Goal: Information Seeking & Learning: Find specific fact

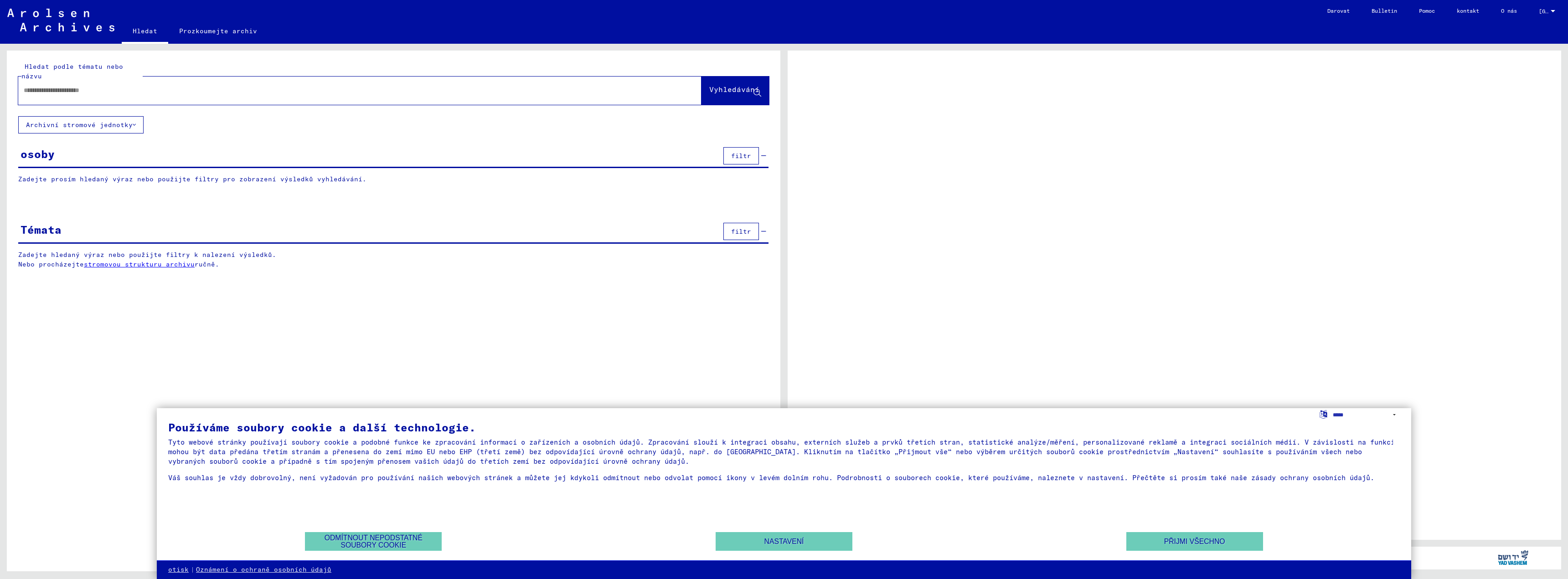
click at [61, 155] on div "osoby filtr" at bounding box center [393, 156] width 751 height 23
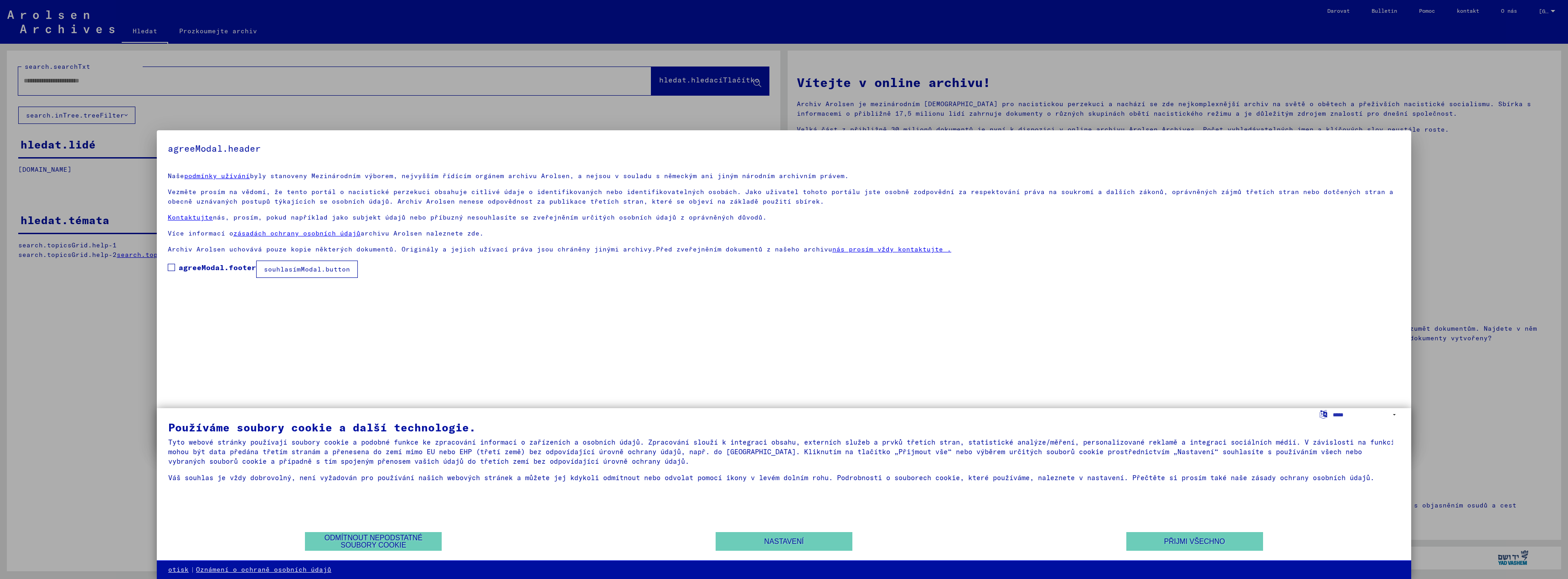
click at [175, 268] on label "agreeModal.footer" at bounding box center [212, 268] width 88 height 11
drag, startPoint x: 302, startPoint y: 271, endPoint x: 303, endPoint y: 279, distance: 8.1
click at [302, 271] on font "souhlasímModal.button" at bounding box center [307, 269] width 86 height 8
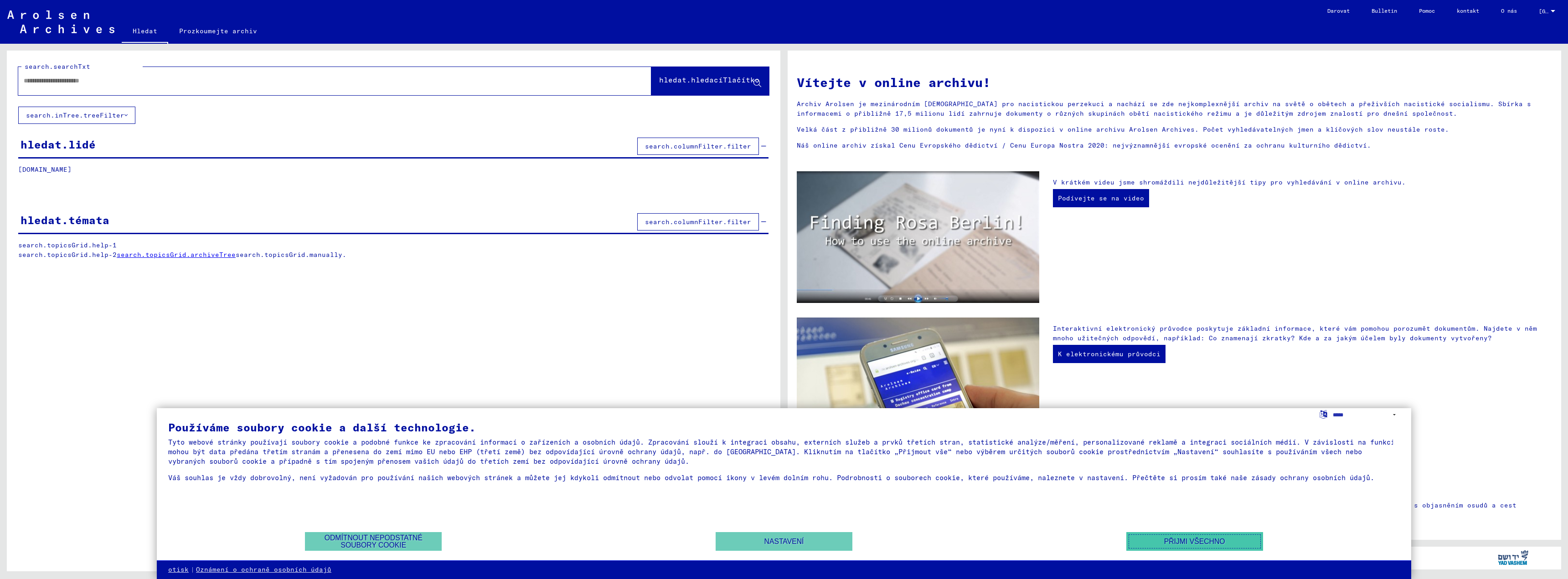
drag, startPoint x: 1167, startPoint y: 541, endPoint x: 1146, endPoint y: 554, distance: 24.7
click at [1166, 541] on font "Přijmi všechno" at bounding box center [1195, 541] width 61 height 8
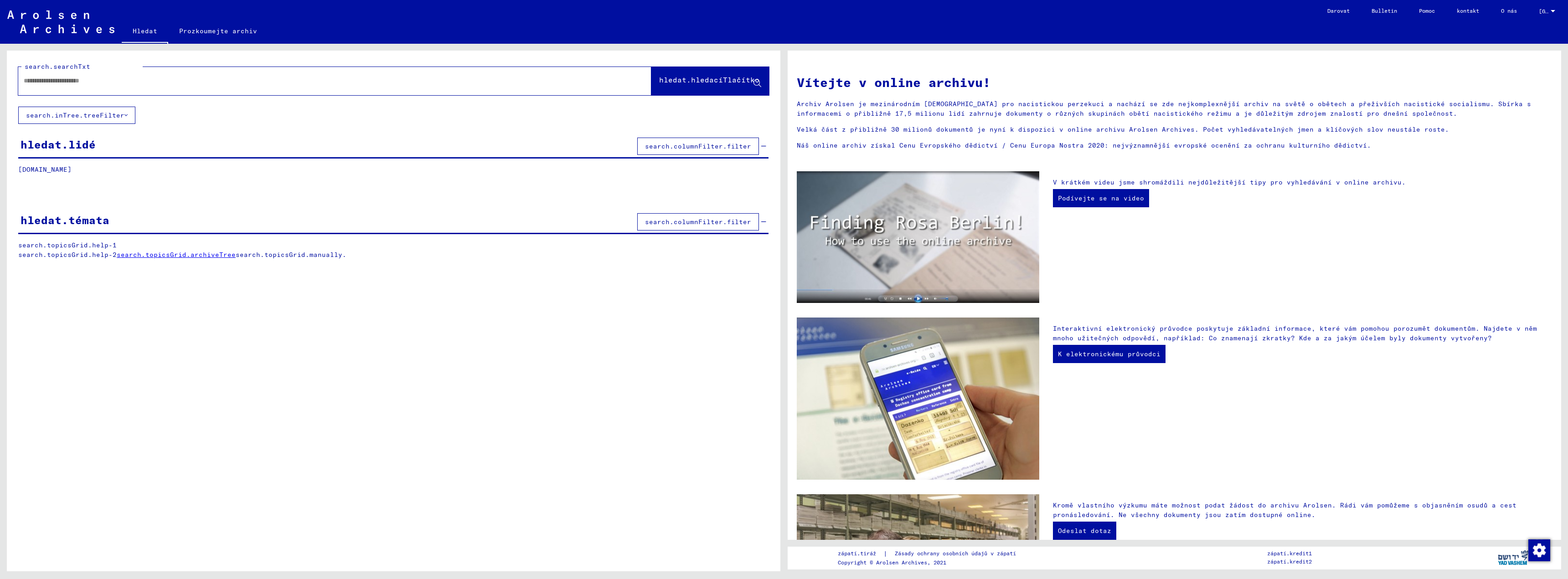
click at [64, 142] on font "hledat.lidé" at bounding box center [58, 144] width 75 height 13
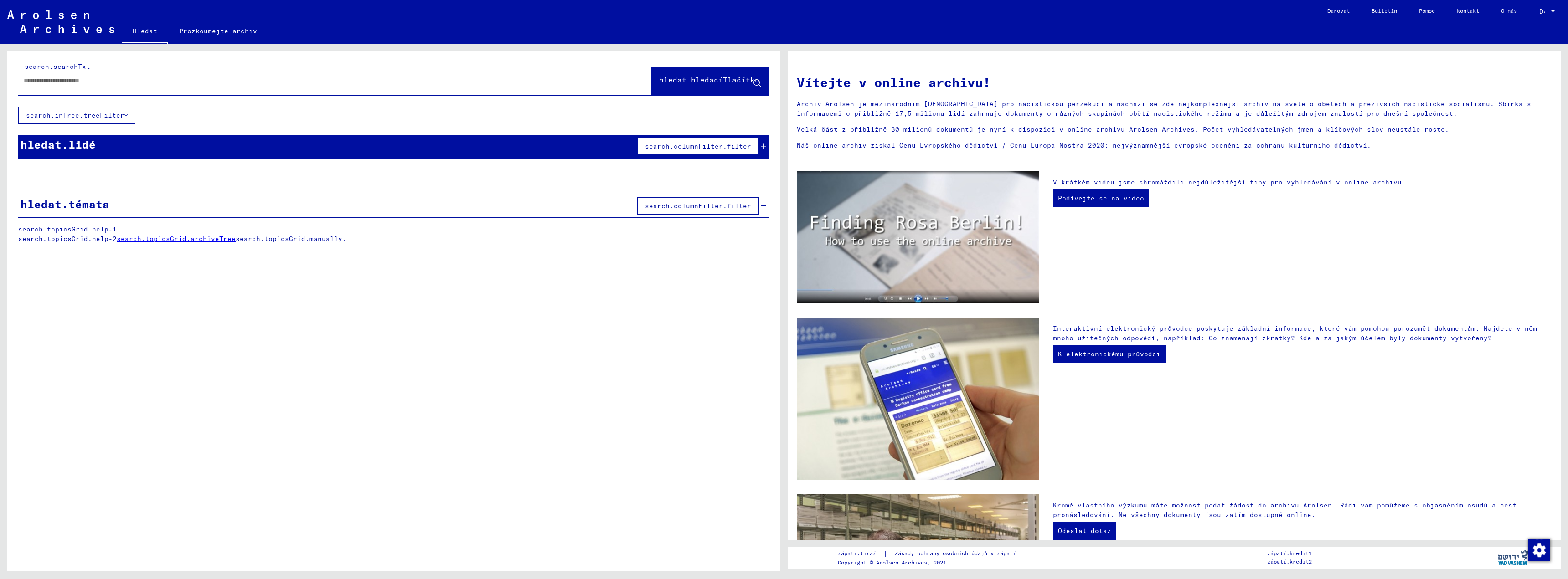
click at [83, 148] on font "hledat.lidé" at bounding box center [58, 144] width 75 height 13
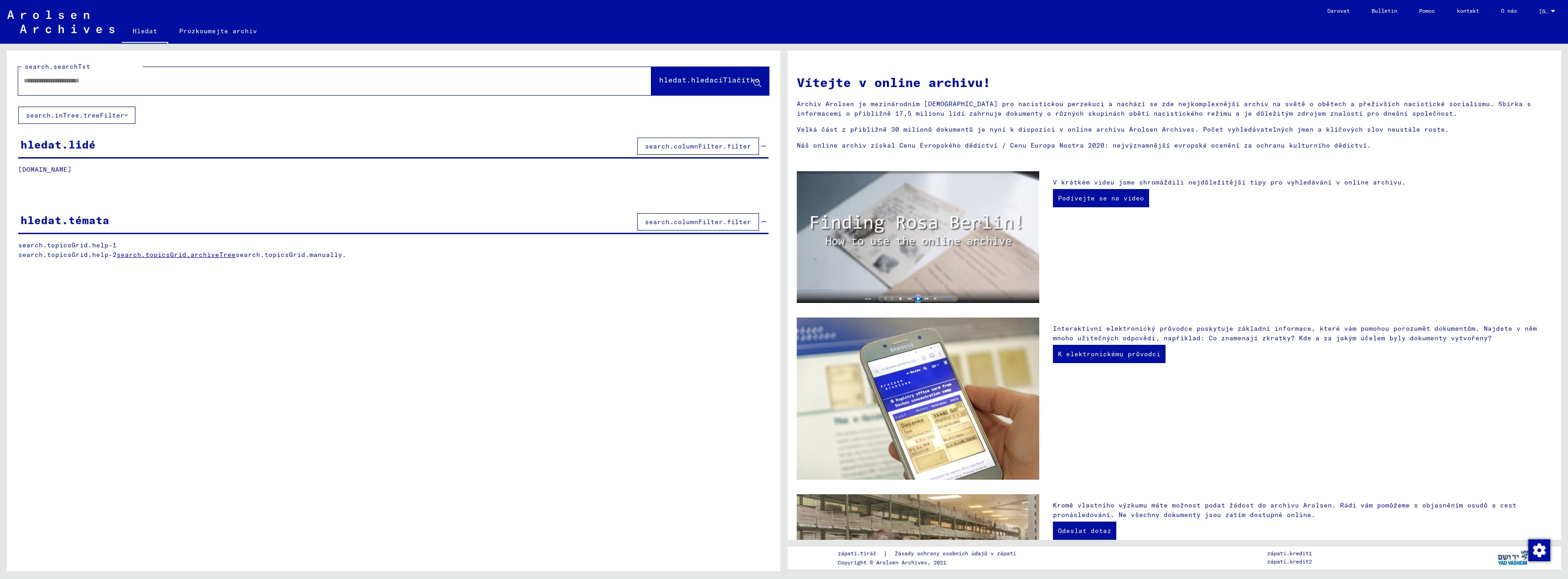
click at [89, 186] on div "[DOMAIN_NAME] search.topicsGrid.signature search.peopleGrid.lastName search.peo…" at bounding box center [393, 176] width 774 height 23
click at [80, 82] on input "text" at bounding box center [324, 81] width 600 height 10
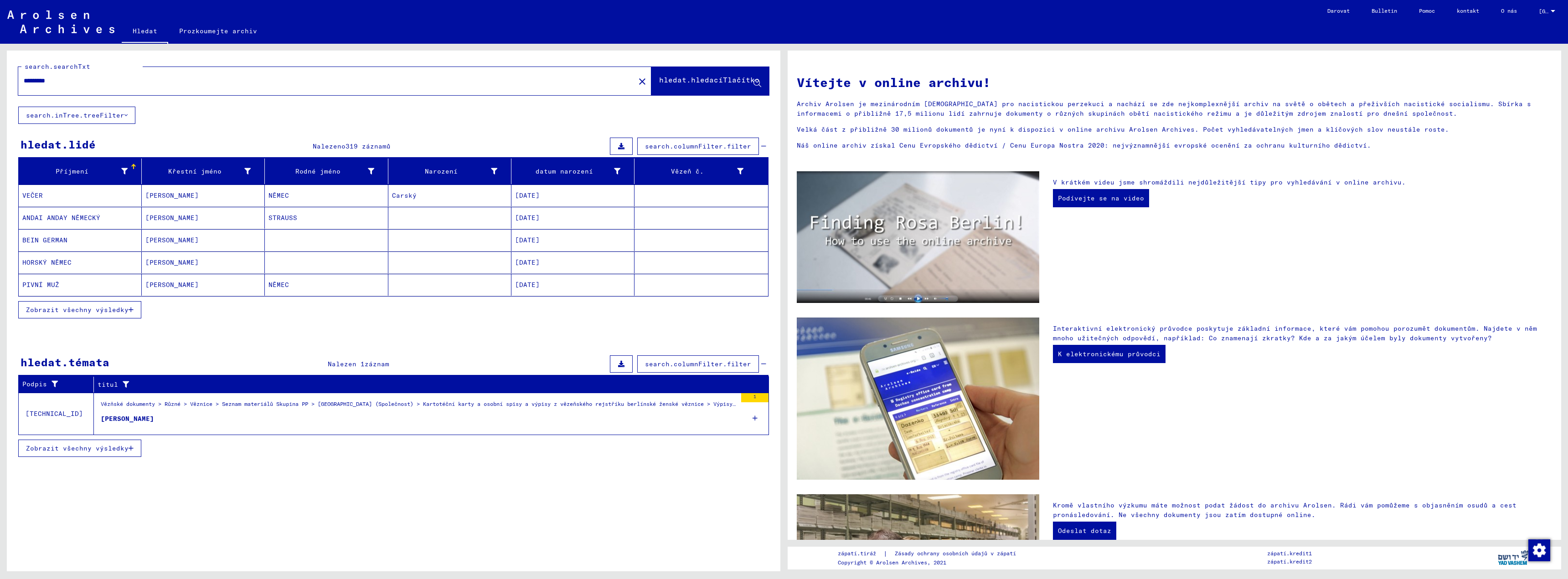
click at [121, 415] on font "[PERSON_NAME]" at bounding box center [127, 418] width 54 height 8
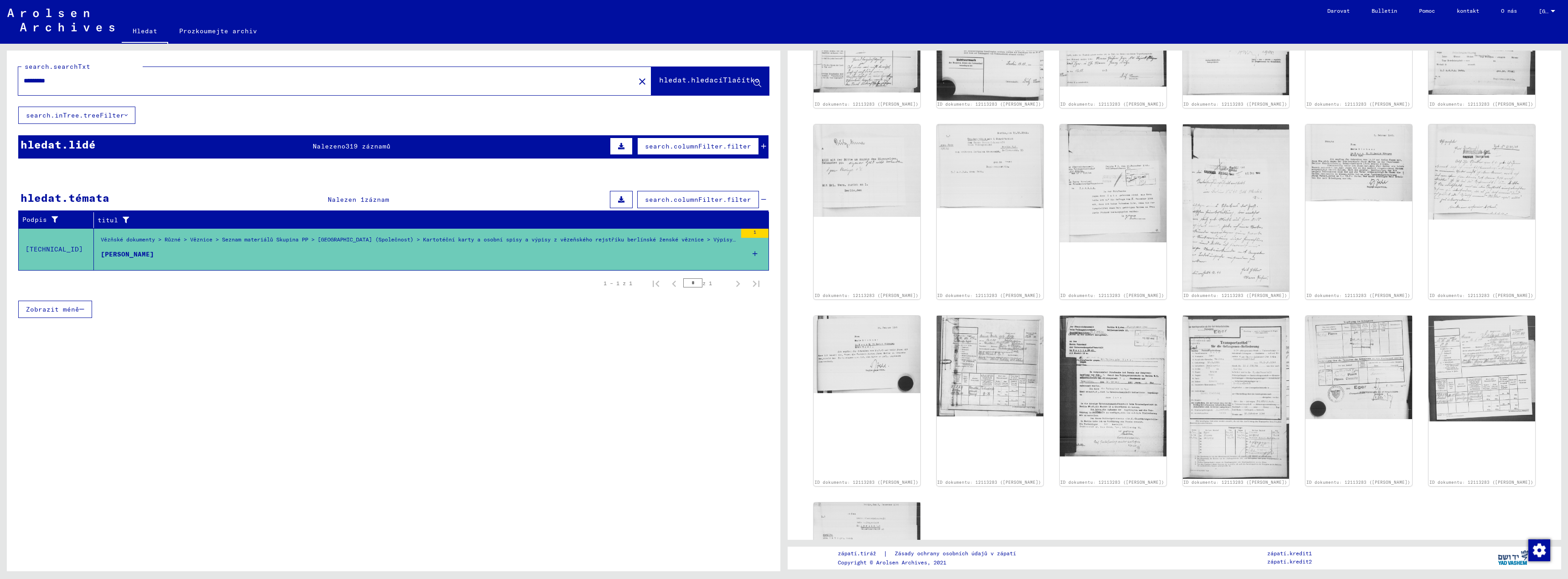
scroll to position [547, 0]
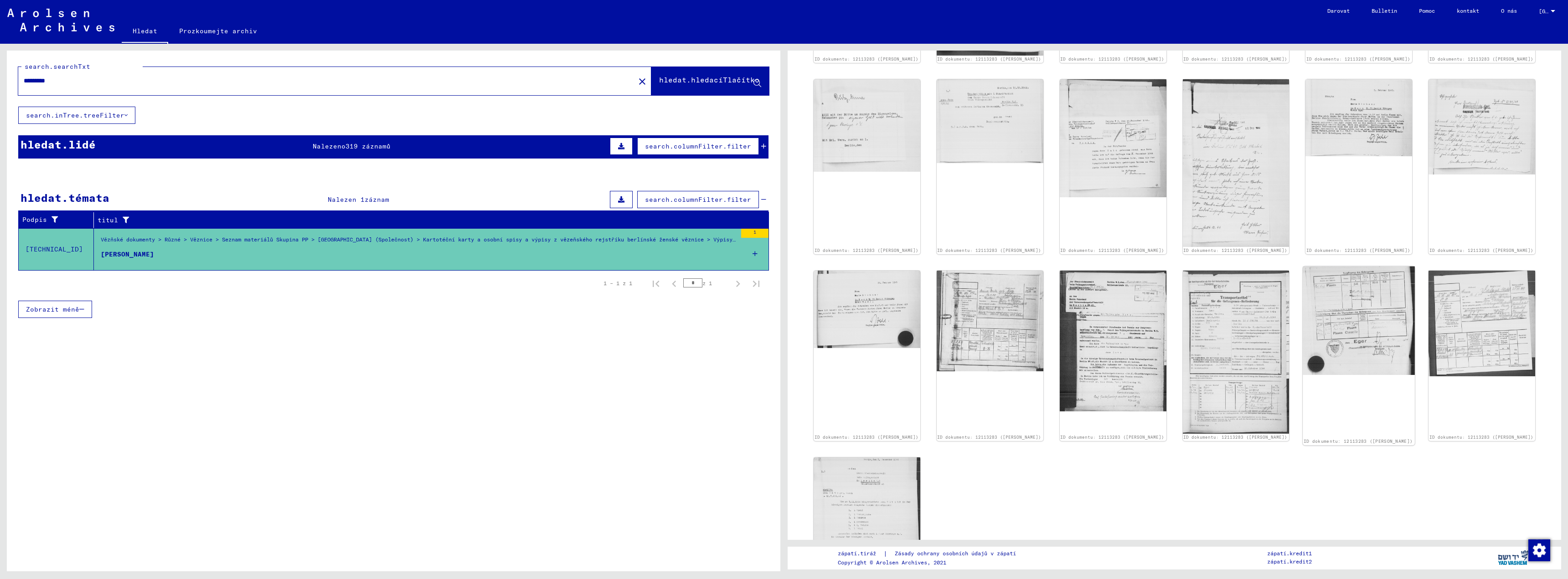
click at [1376, 353] on img at bounding box center [1359, 321] width 112 height 108
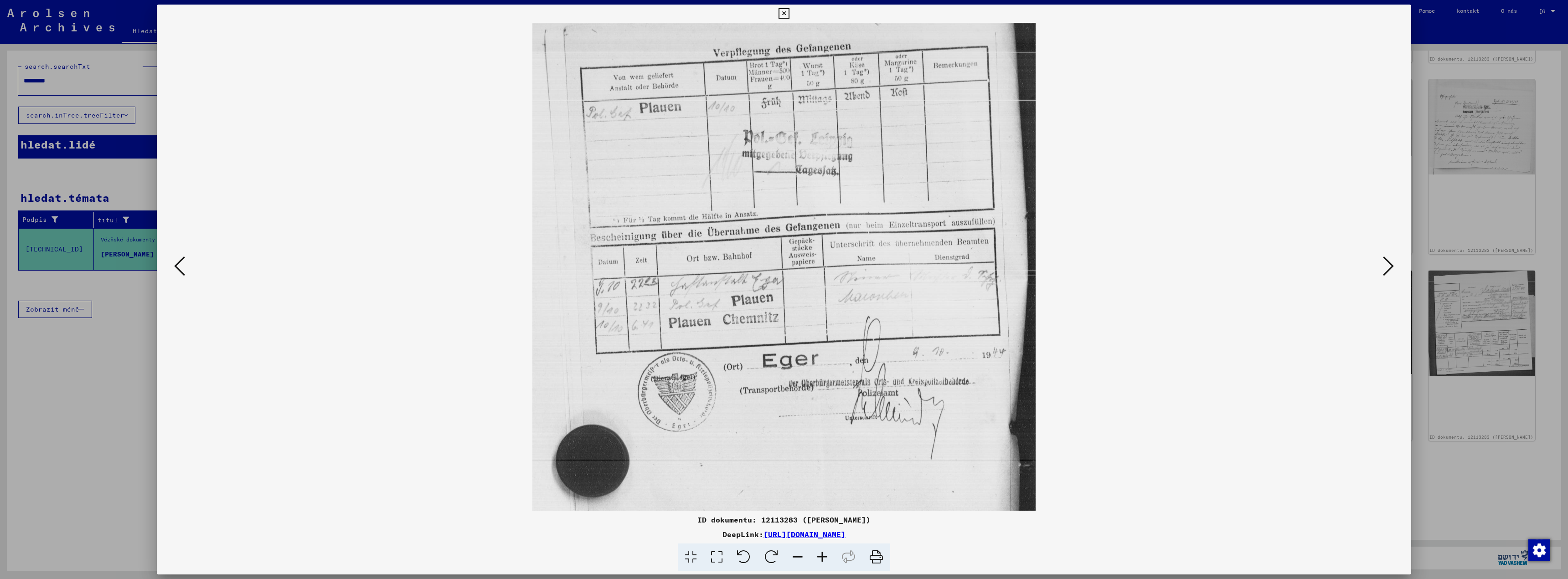
click at [1392, 265] on icon at bounding box center [1388, 266] width 11 height 22
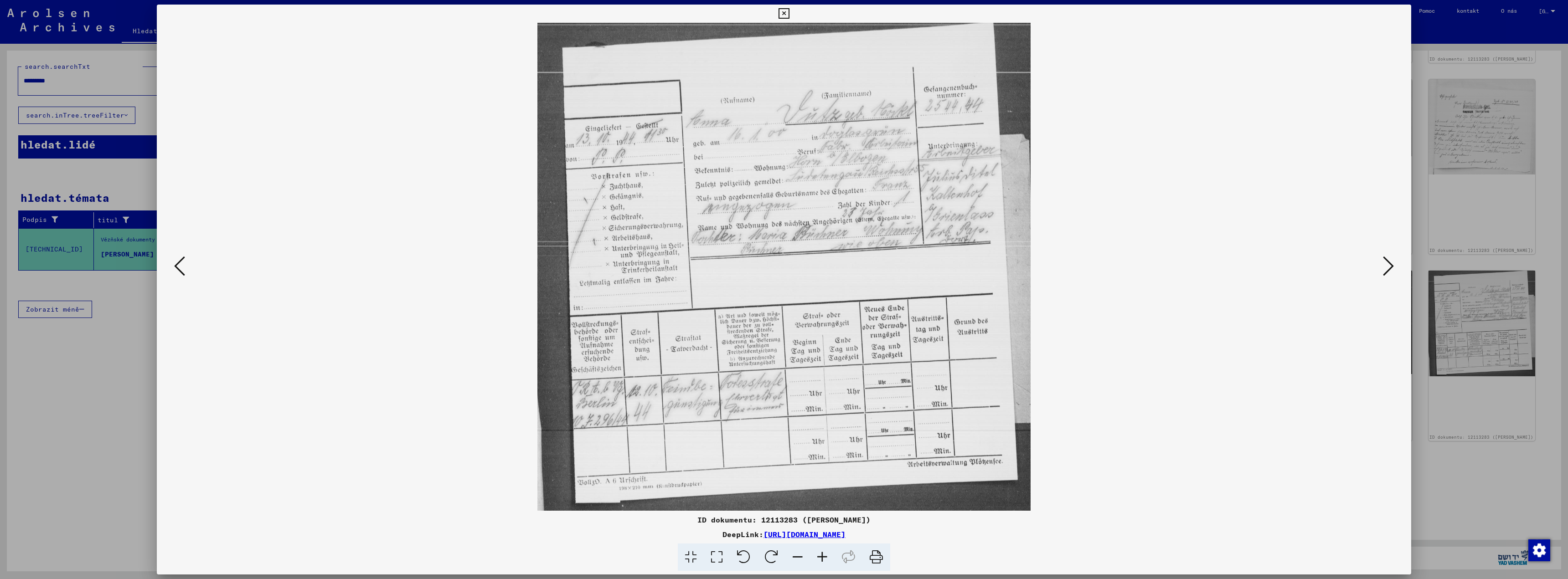
click at [1385, 262] on icon at bounding box center [1388, 266] width 11 height 22
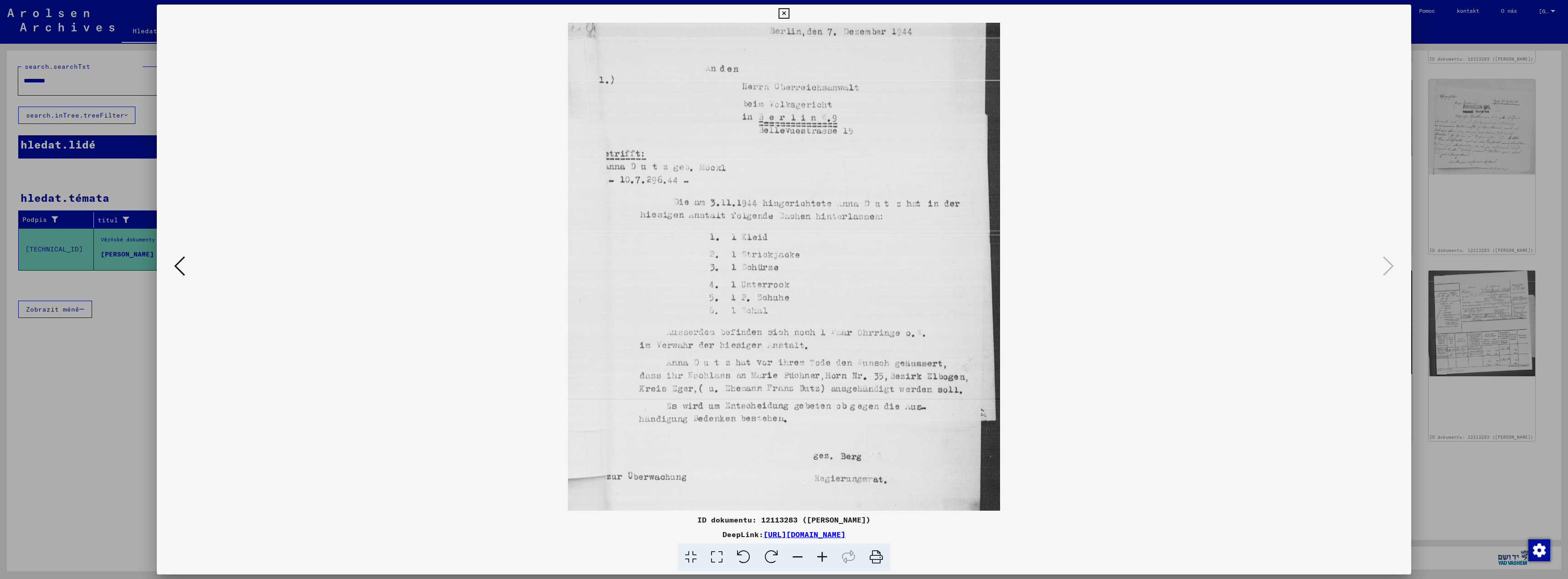
click at [1455, 33] on div at bounding box center [784, 290] width 1568 height 579
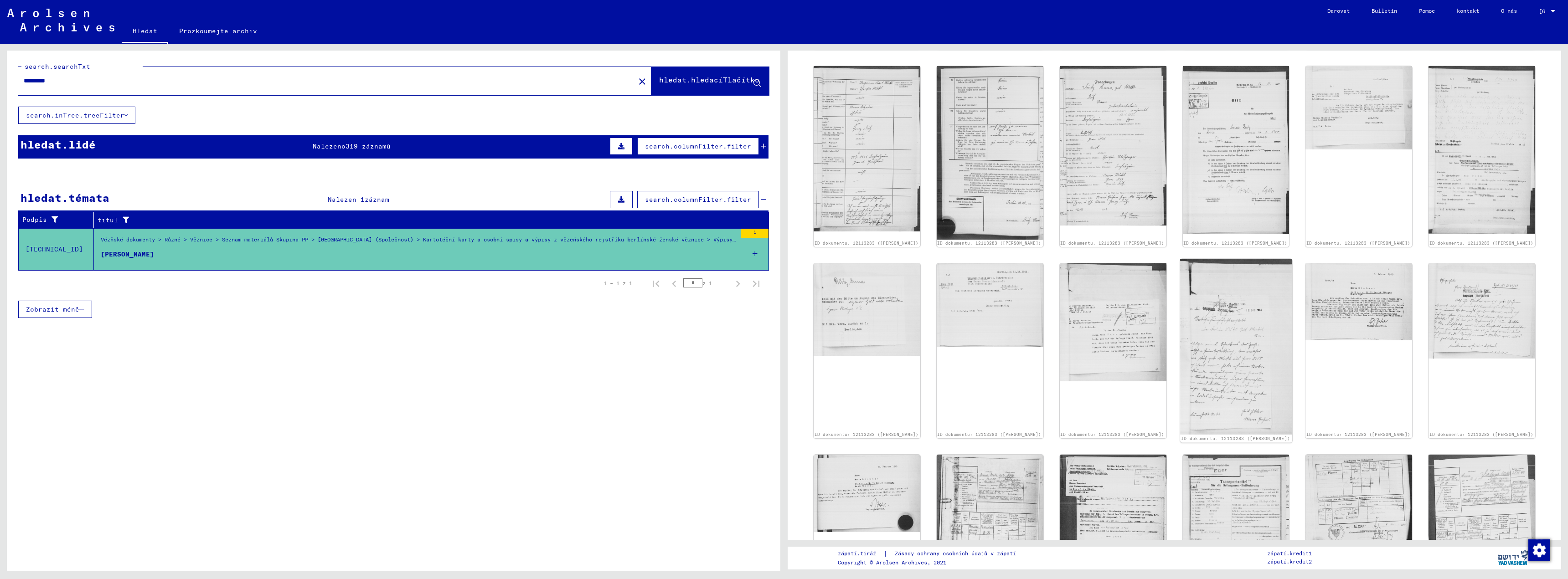
scroll to position [364, 0]
click at [1225, 367] on img at bounding box center [1236, 345] width 112 height 176
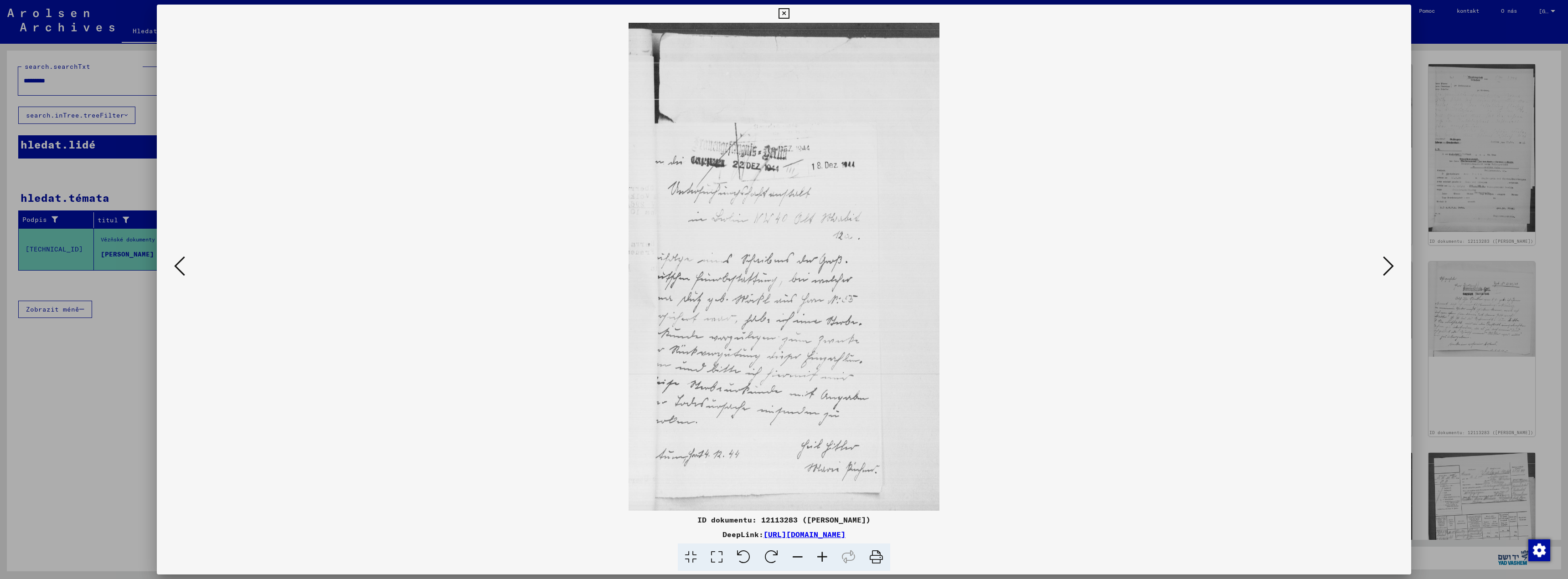
click at [821, 558] on icon at bounding box center [822, 557] width 24 height 28
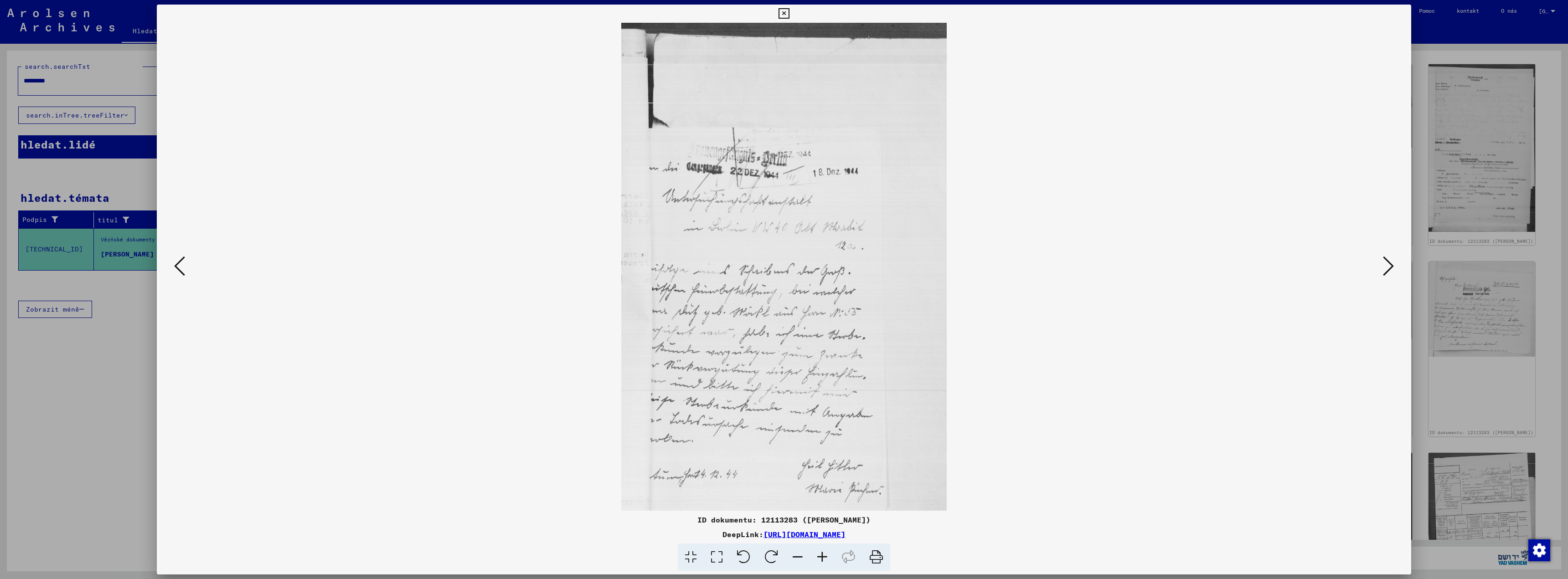
click at [821, 560] on icon at bounding box center [822, 557] width 24 height 28
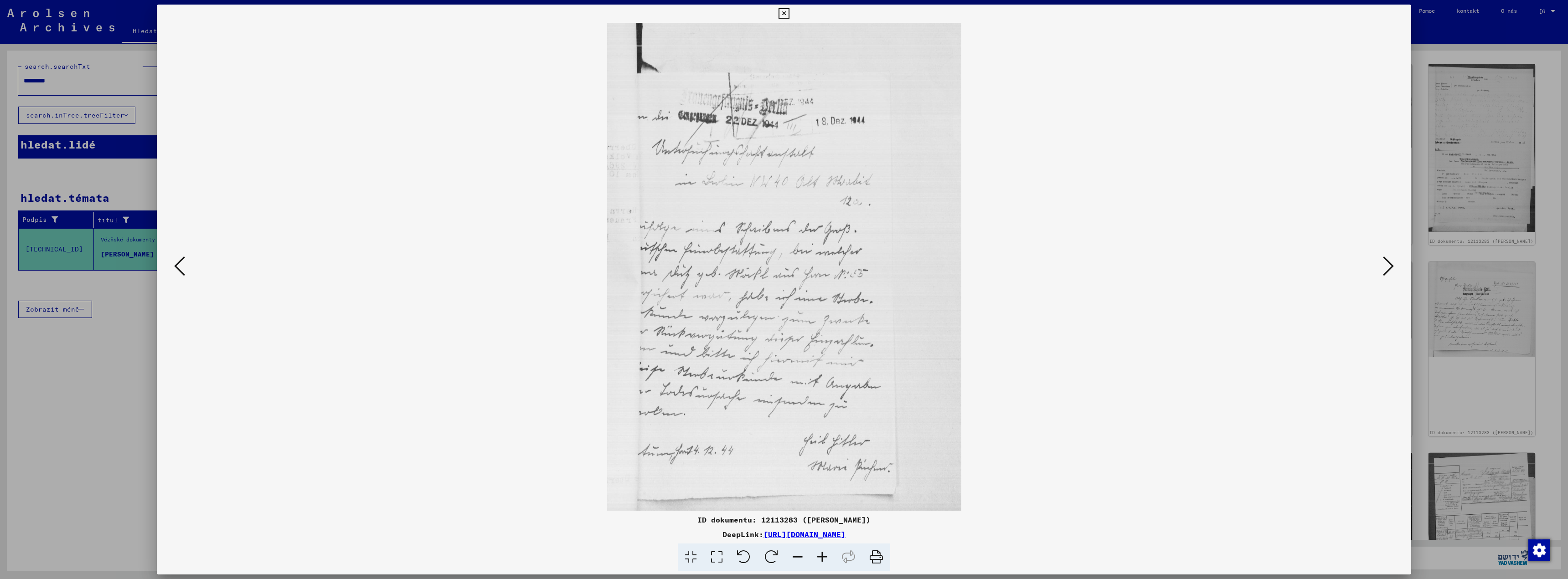
scroll to position [68, 0]
drag, startPoint x: 808, startPoint y: 373, endPoint x: 801, endPoint y: 269, distance: 104.2
click at [801, 269] on img at bounding box center [784, 232] width 354 height 556
click at [823, 556] on icon at bounding box center [822, 557] width 24 height 28
click at [821, 558] on icon at bounding box center [822, 557] width 24 height 28
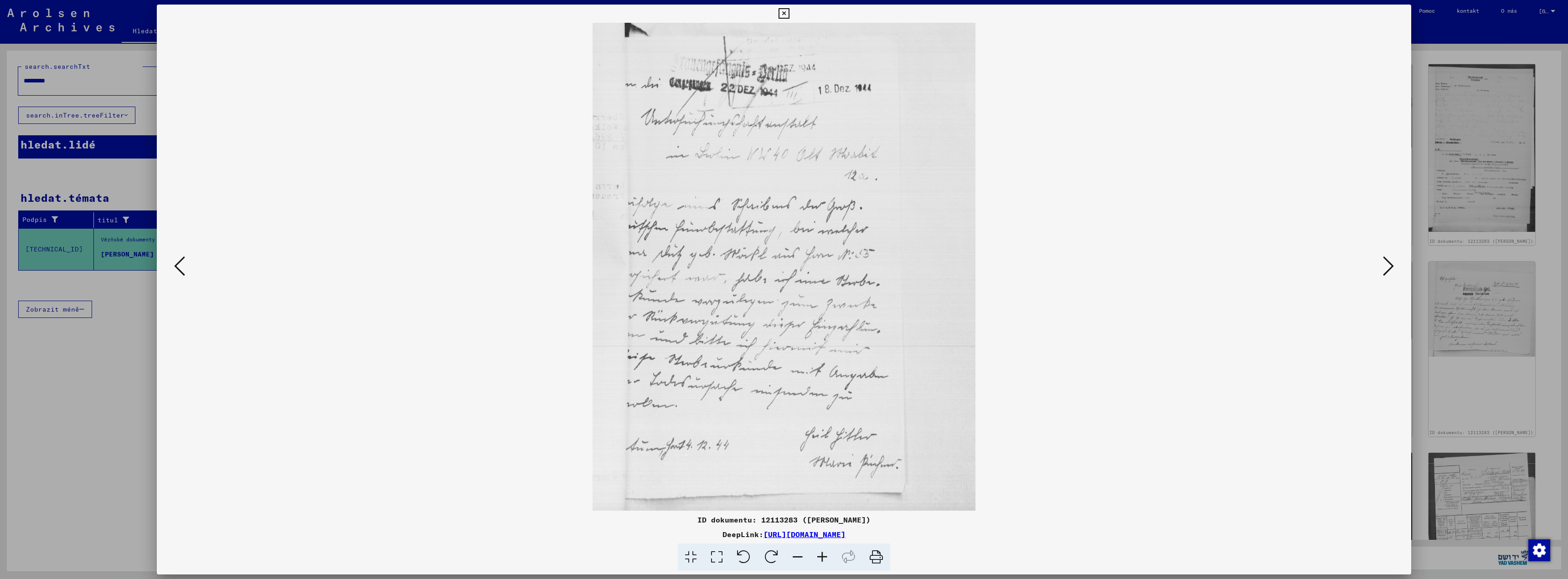
scroll to position [114, 0]
drag, startPoint x: 808, startPoint y: 365, endPoint x: 816, endPoint y: 307, distance: 58.5
click at [808, 309] on img at bounding box center [784, 209] width 383 height 602
click at [1390, 264] on icon at bounding box center [1388, 266] width 11 height 22
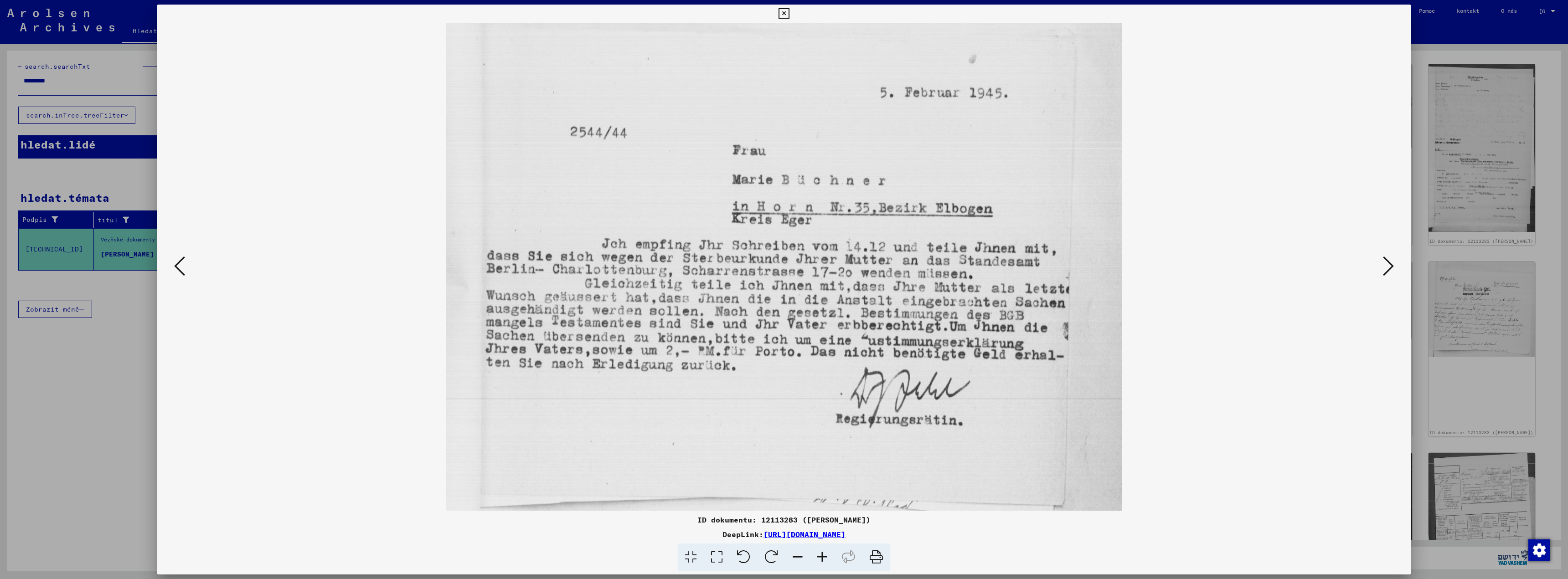
click at [1217, 288] on viewer-one-image at bounding box center [784, 266] width 1192 height 488
click at [1468, 383] on div at bounding box center [784, 290] width 1568 height 579
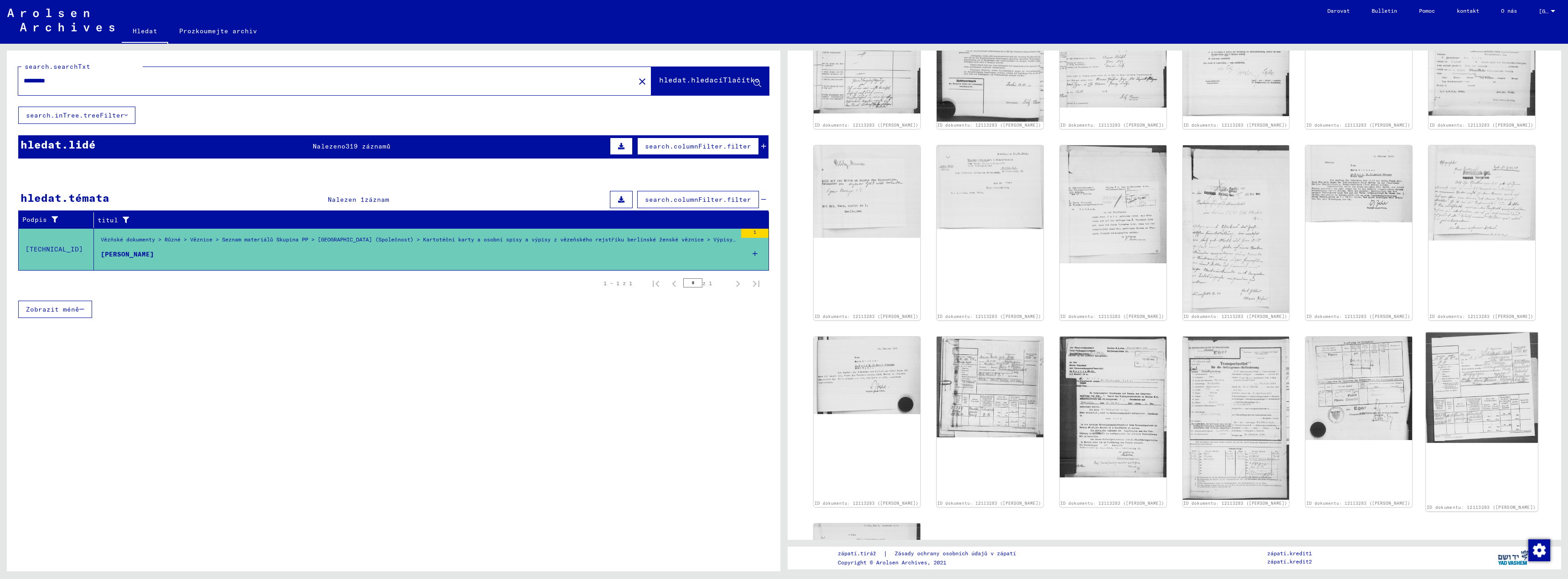
scroll to position [462, 0]
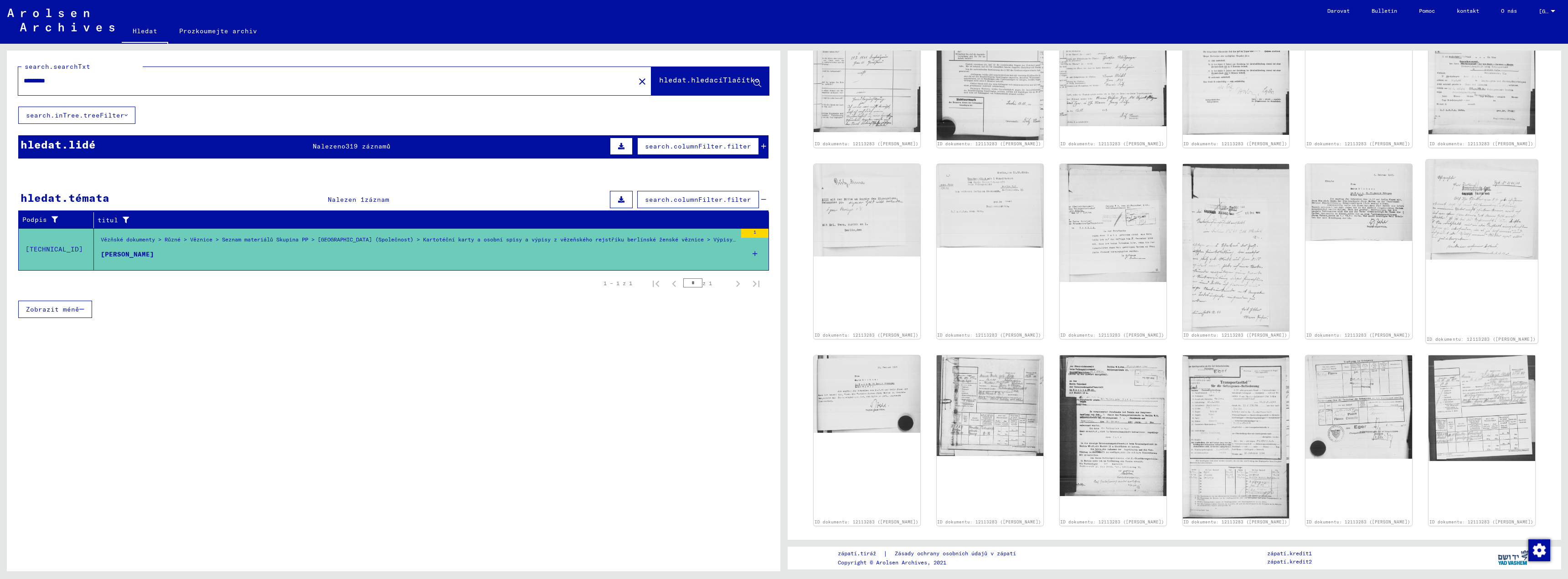
click at [1469, 234] on img at bounding box center [1482, 210] width 112 height 100
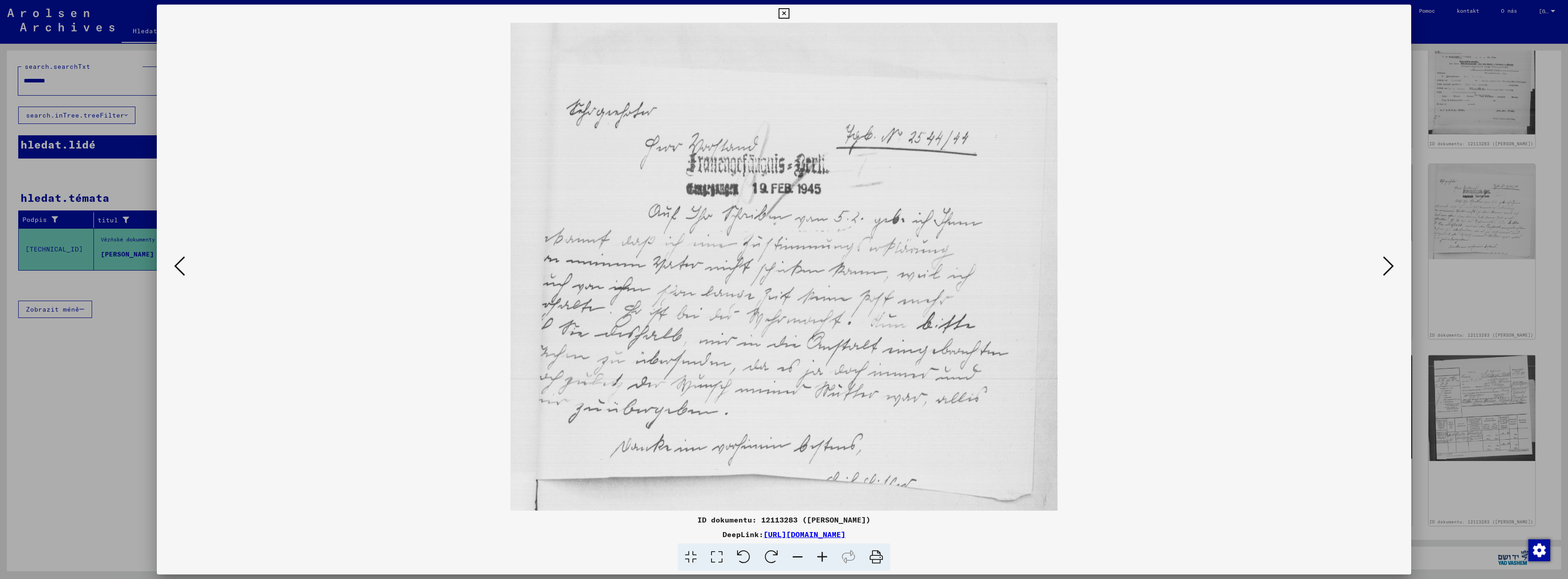
click at [1019, 260] on img at bounding box center [784, 266] width 1192 height 488
click at [821, 352] on img at bounding box center [784, 266] width 1192 height 488
click at [1494, 298] on div at bounding box center [784, 290] width 1568 height 579
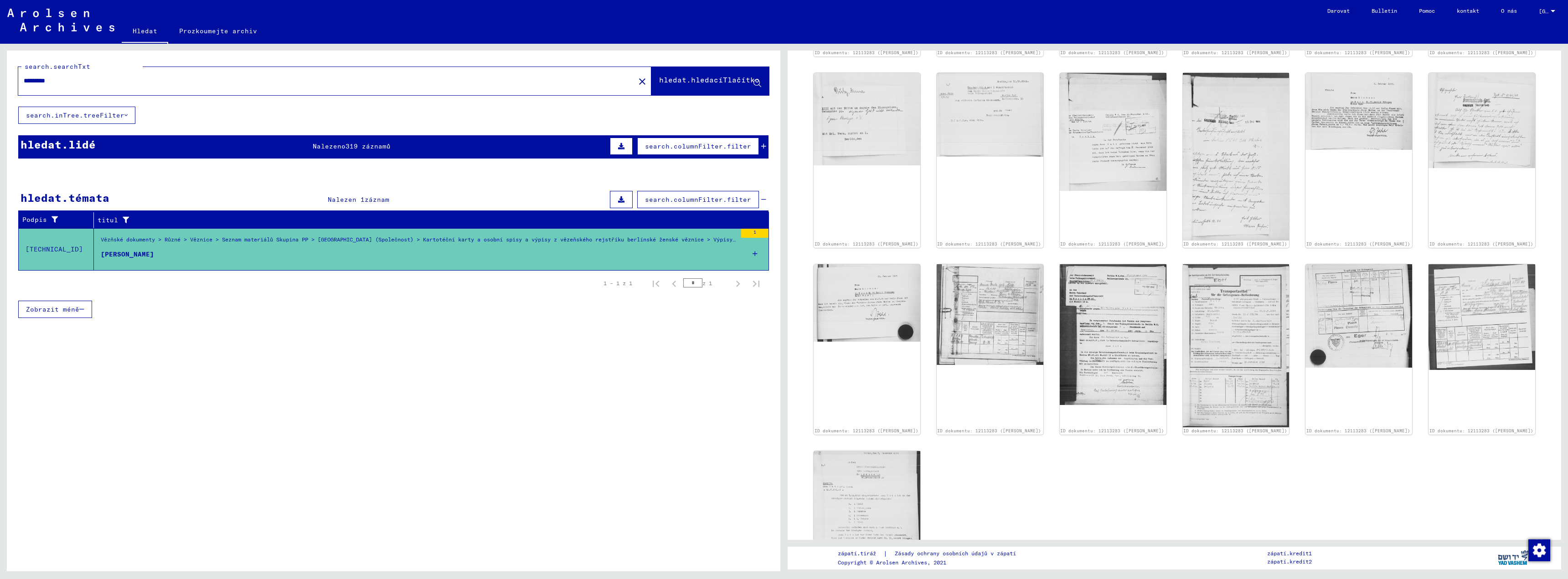
scroll to position [280, 0]
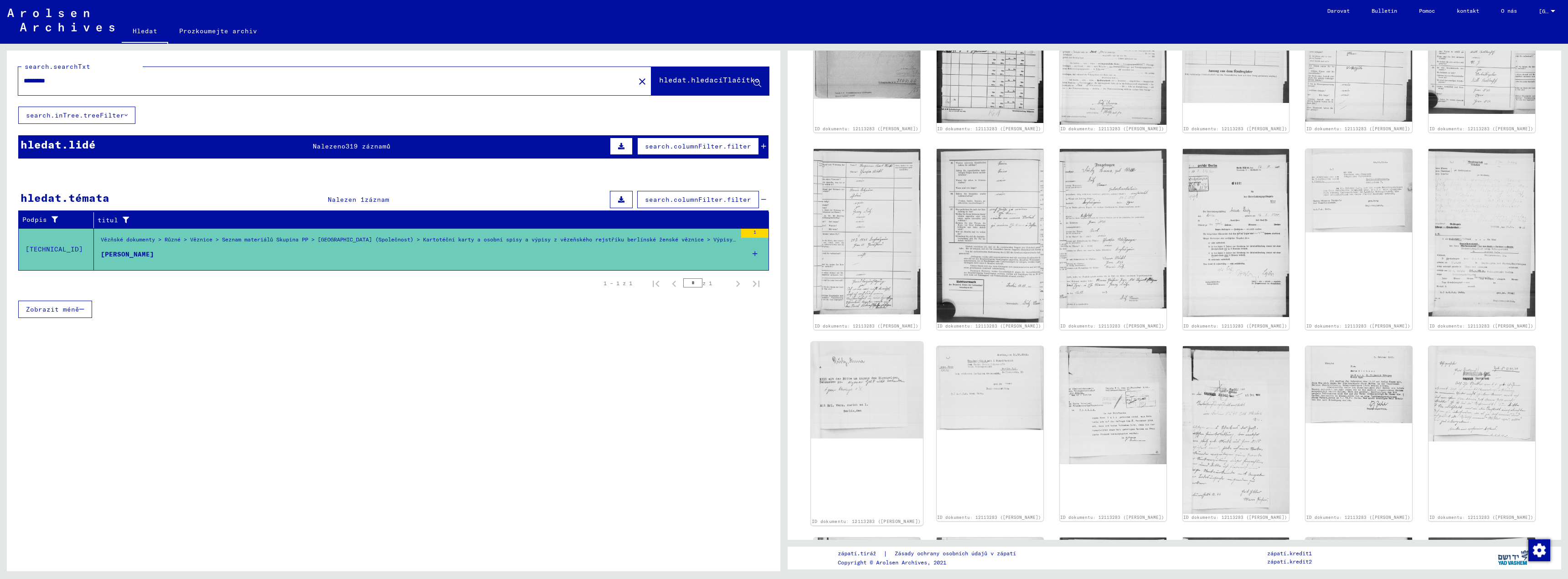
click at [851, 407] on img at bounding box center [867, 390] width 112 height 97
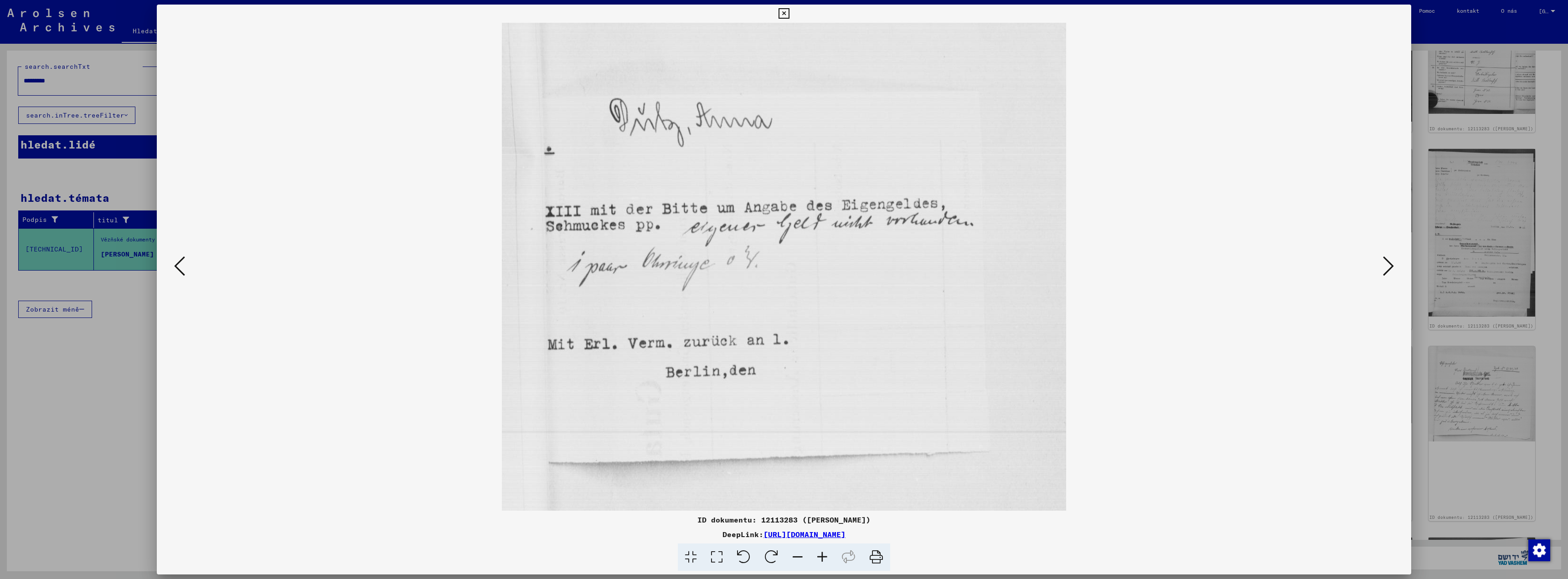
click at [1387, 265] on icon at bounding box center [1388, 266] width 11 height 22
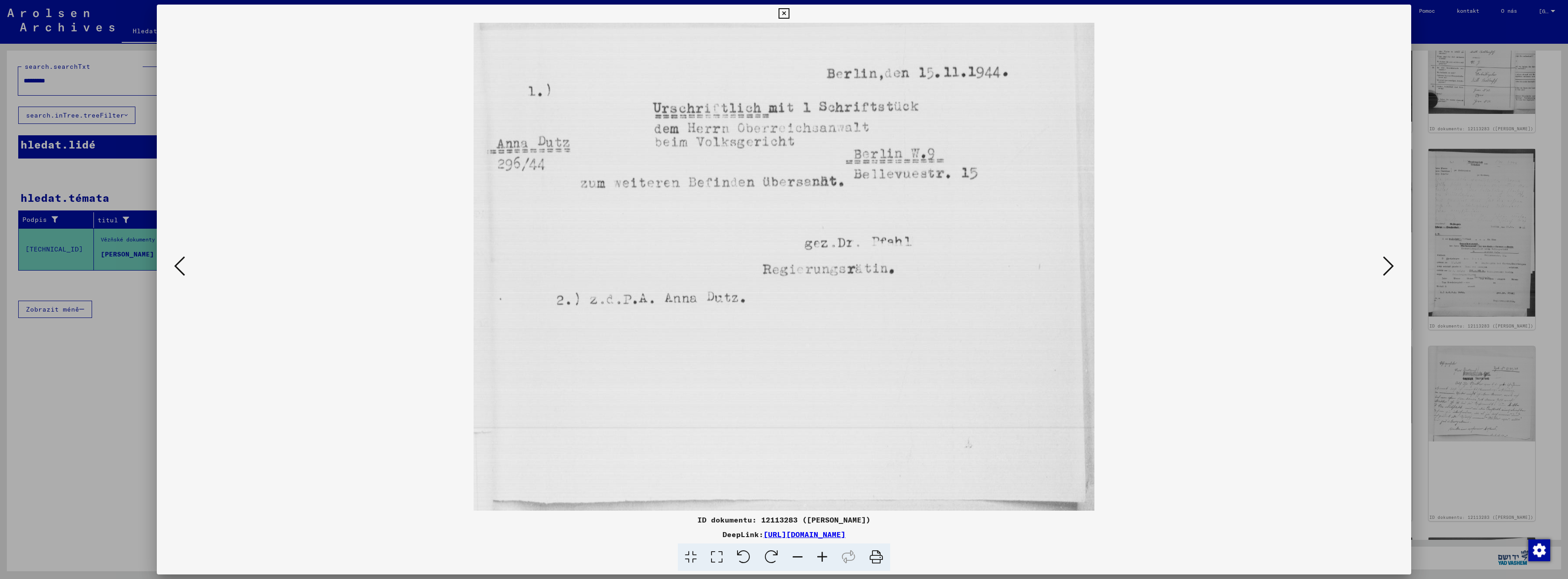
click at [1376, 272] on img at bounding box center [784, 266] width 1192 height 488
click at [1389, 269] on icon at bounding box center [1388, 266] width 11 height 22
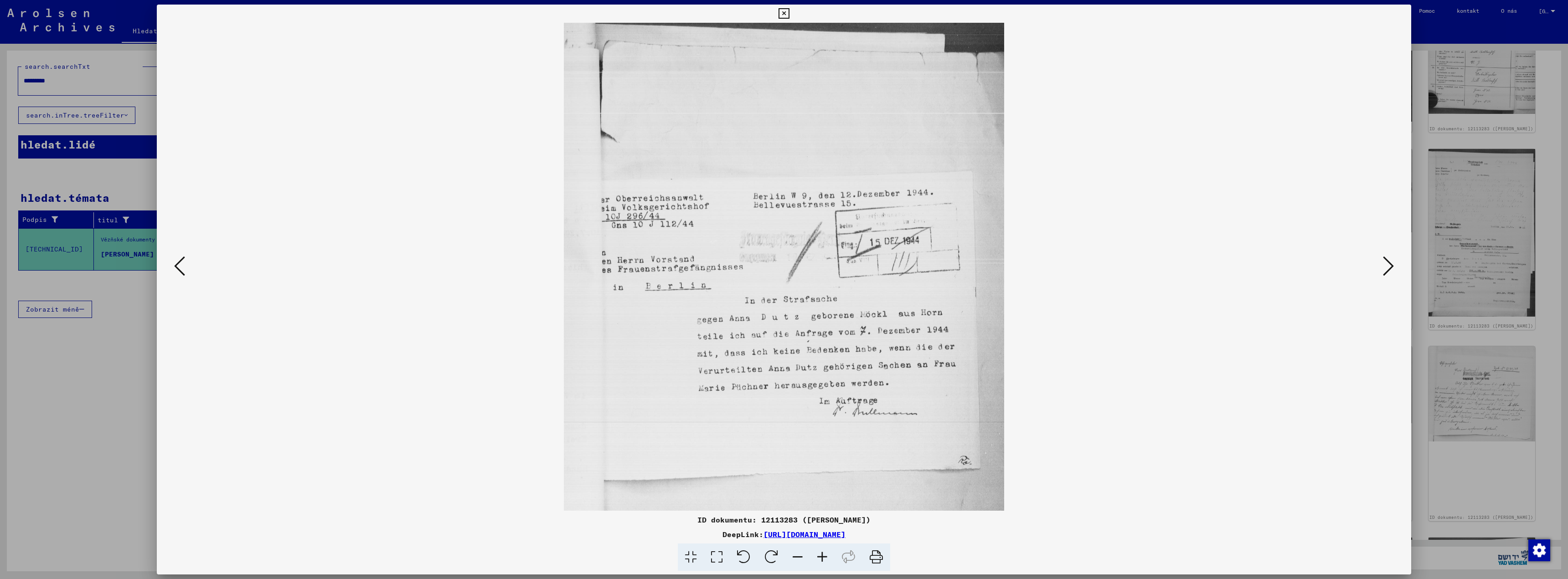
click at [121, 82] on div at bounding box center [784, 290] width 1568 height 579
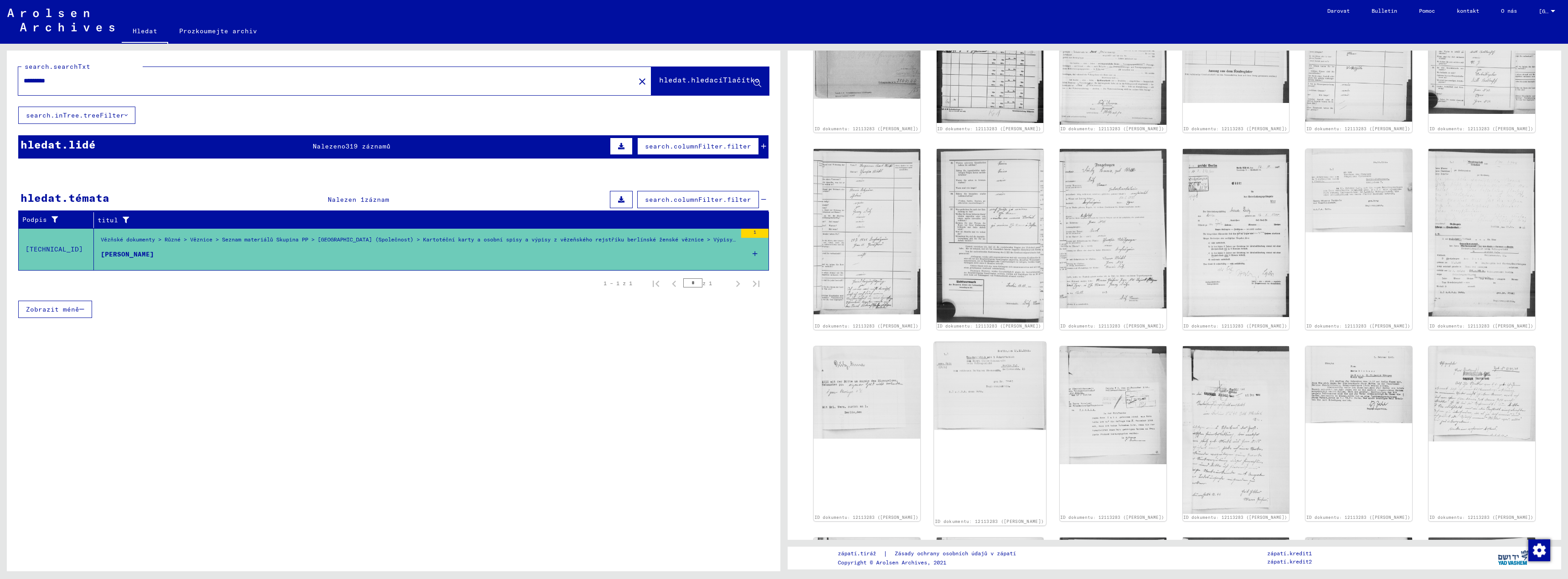
click at [975, 393] on img at bounding box center [990, 386] width 112 height 88
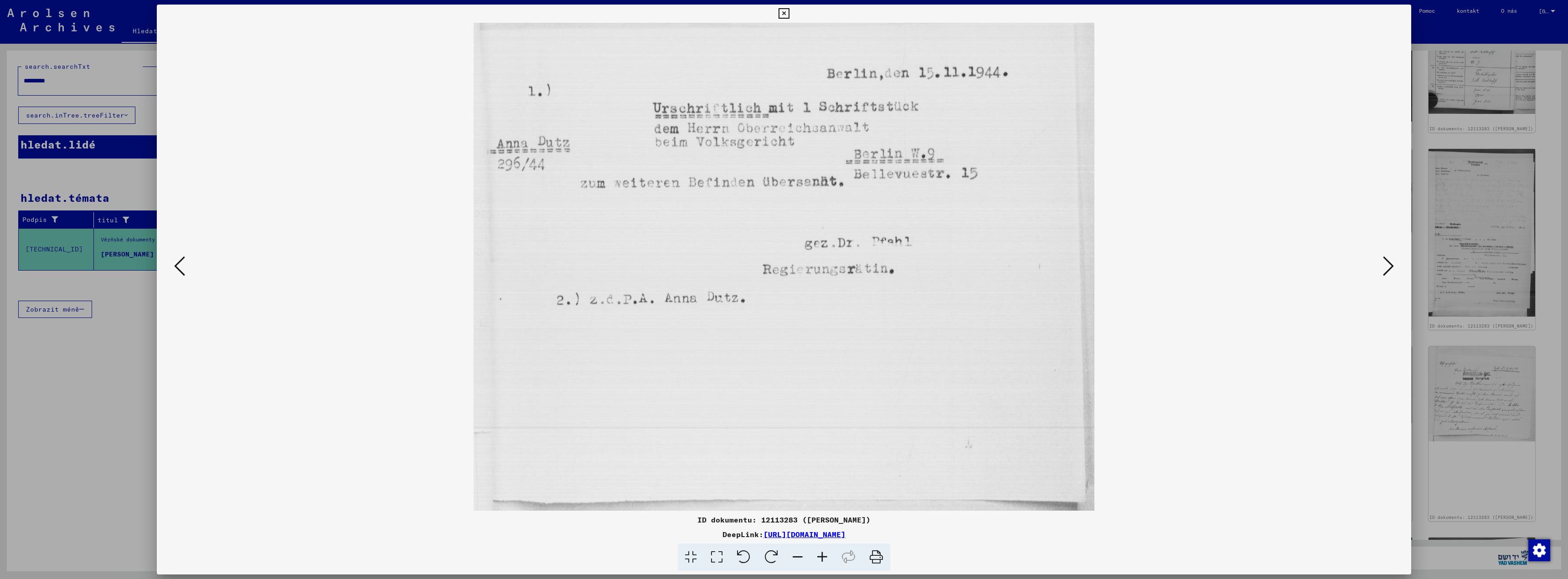
click at [1381, 268] on button at bounding box center [1388, 266] width 16 height 26
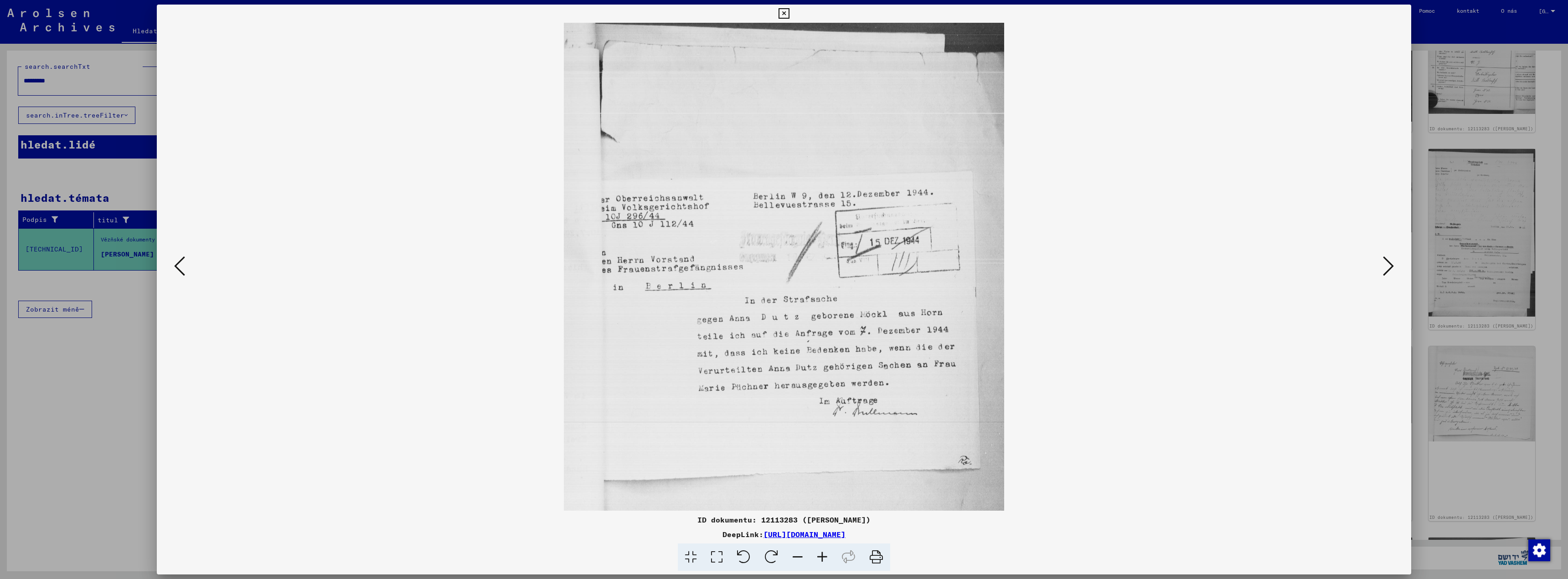
click at [96, 83] on div at bounding box center [784, 290] width 1568 height 579
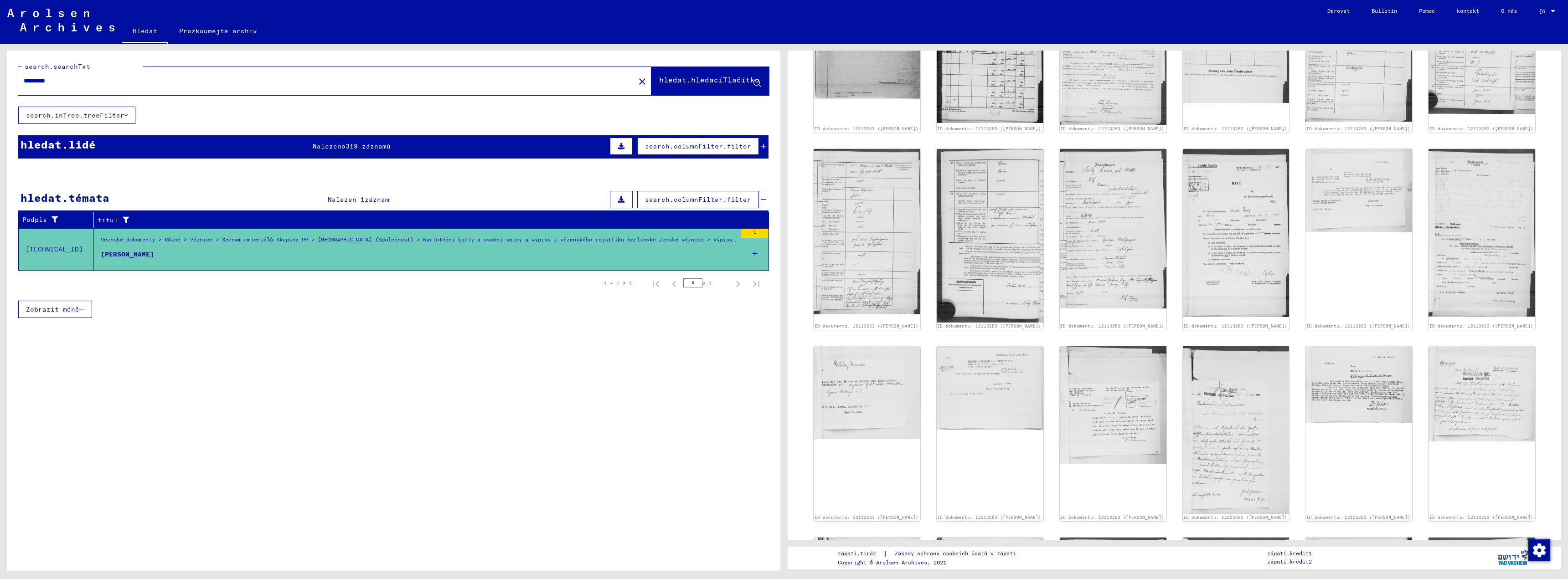
click at [96, 83] on input "*********" at bounding box center [326, 81] width 606 height 10
type input "*"
type input "**********"
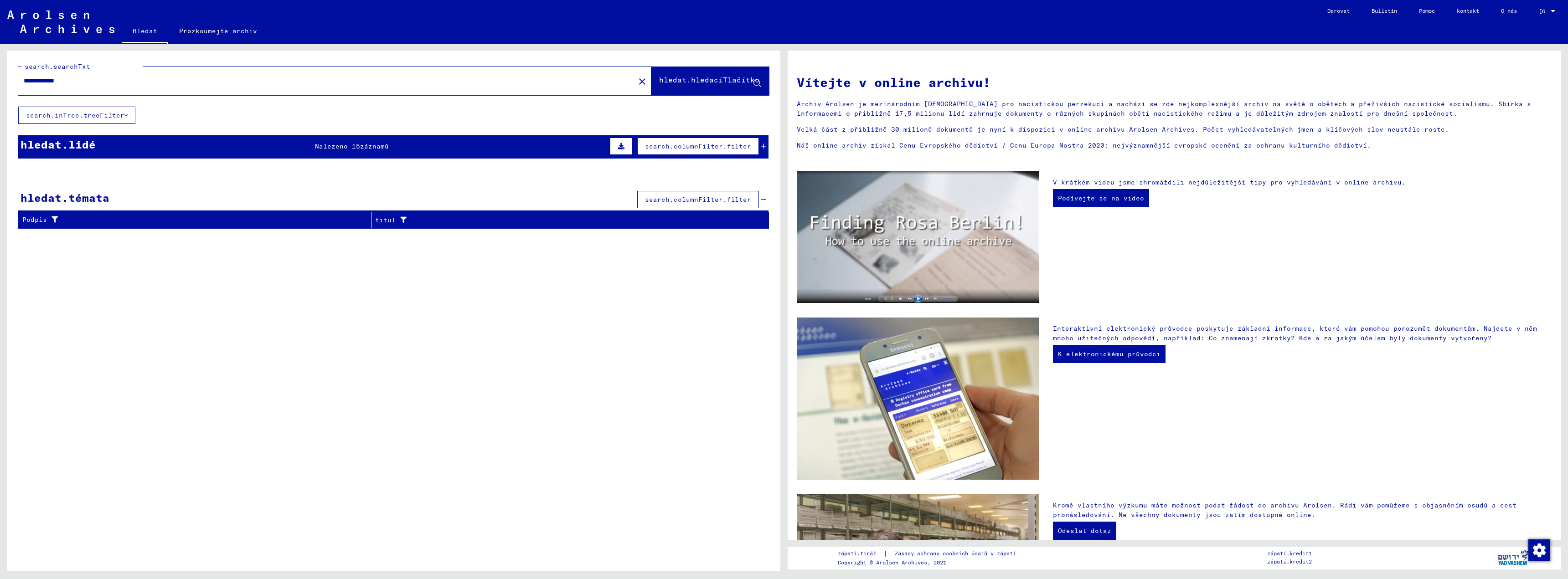
click at [363, 145] on font "záznamů" at bounding box center [374, 146] width 29 height 8
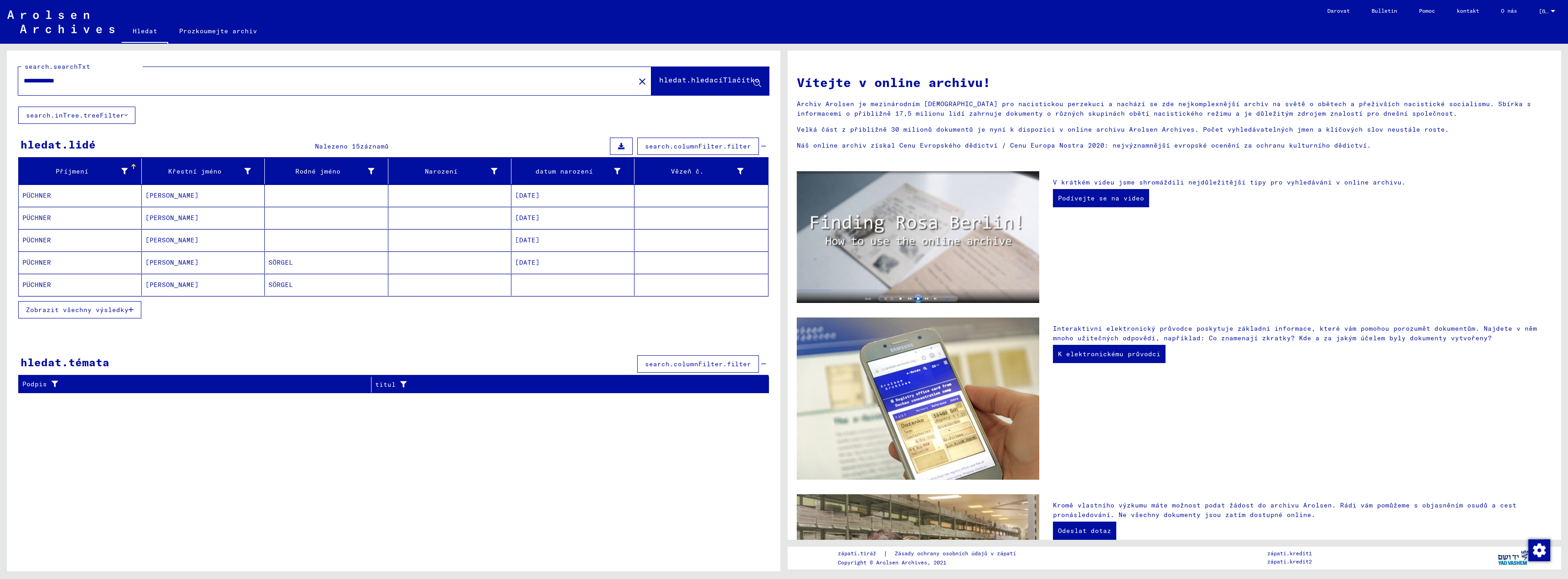
click at [84, 313] on font "Zobrazit všechny výsledky" at bounding box center [77, 309] width 102 height 8
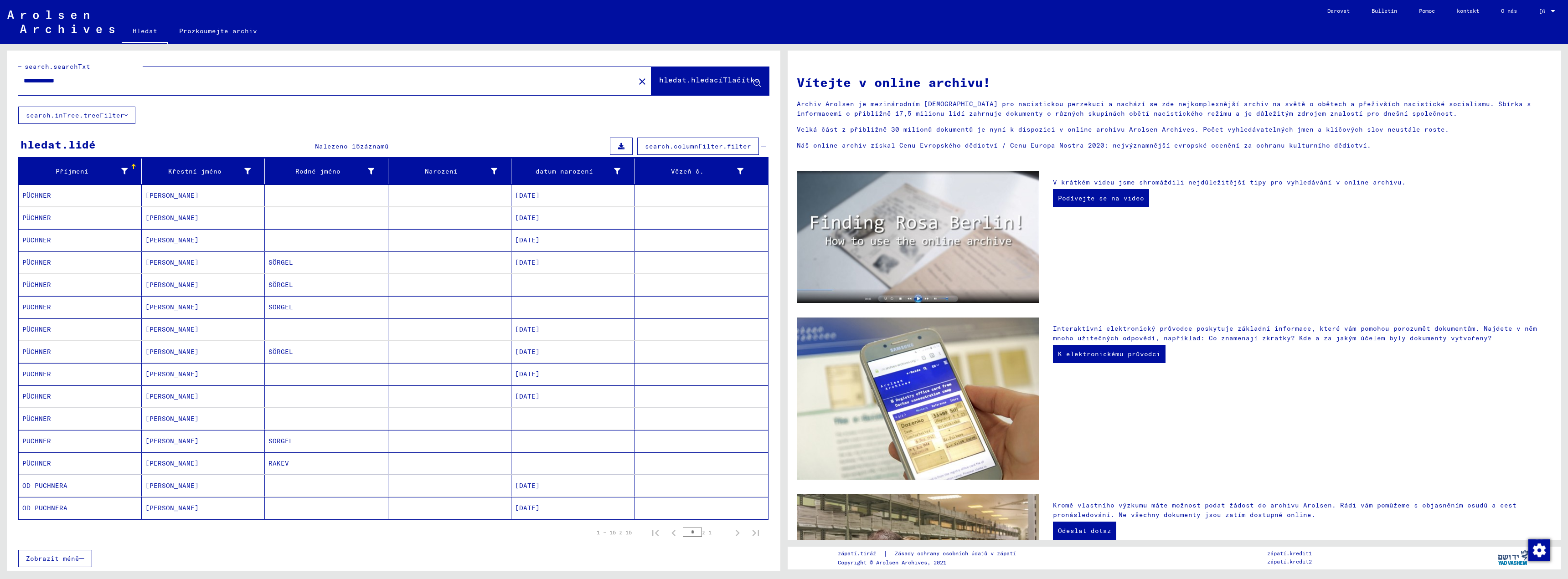
scroll to position [46, 0]
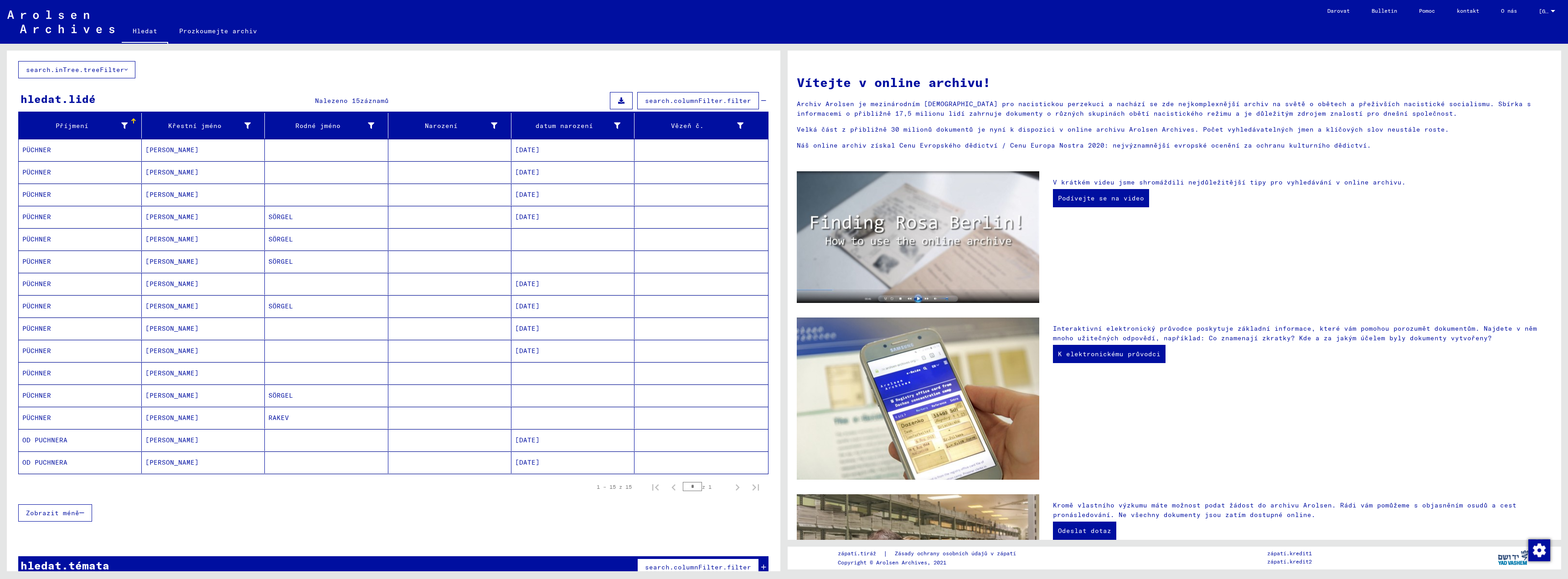
click at [165, 150] on mat-cell "[PERSON_NAME]" at bounding box center [203, 150] width 123 height 22
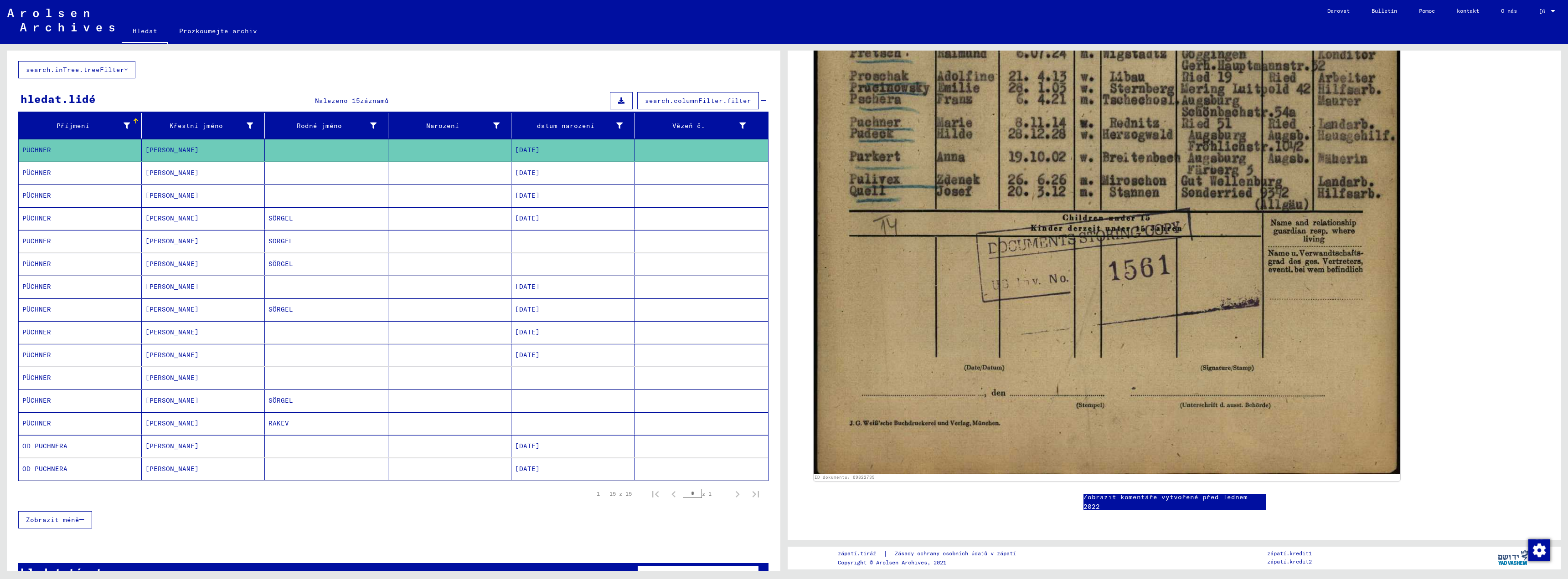
scroll to position [820, 0]
click at [163, 179] on mat-cell "[PERSON_NAME]" at bounding box center [203, 173] width 123 height 23
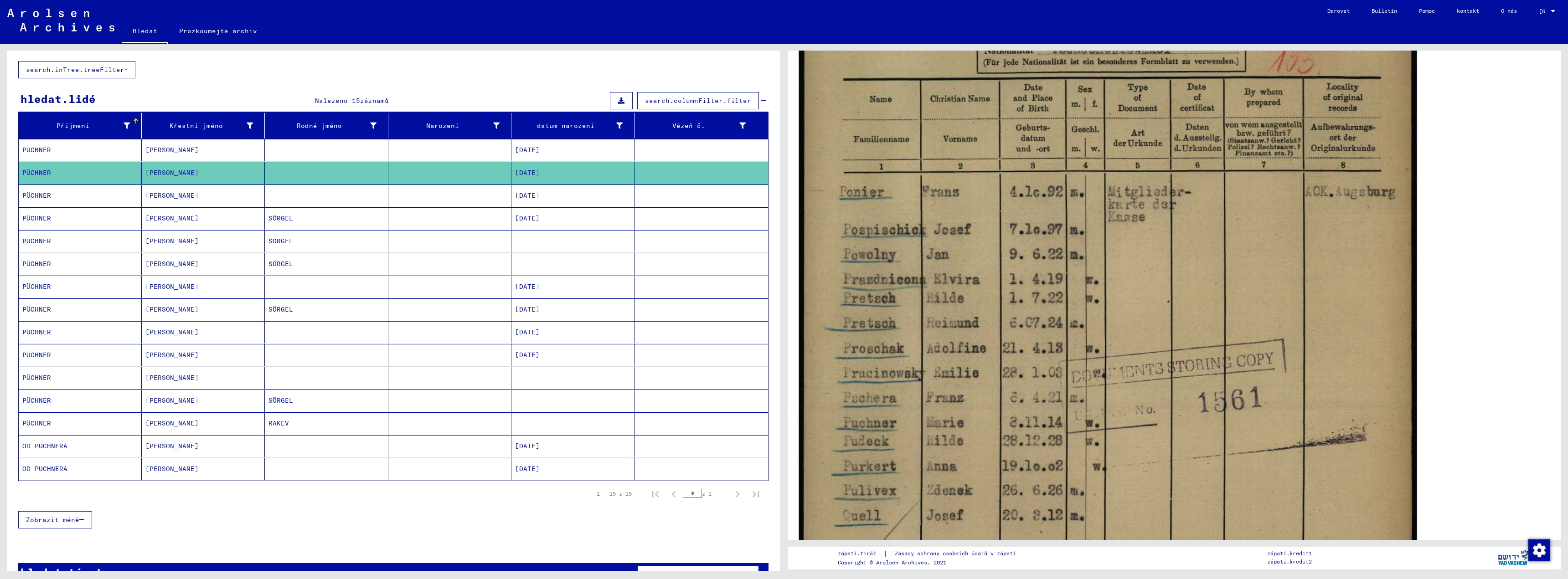
scroll to position [456, 0]
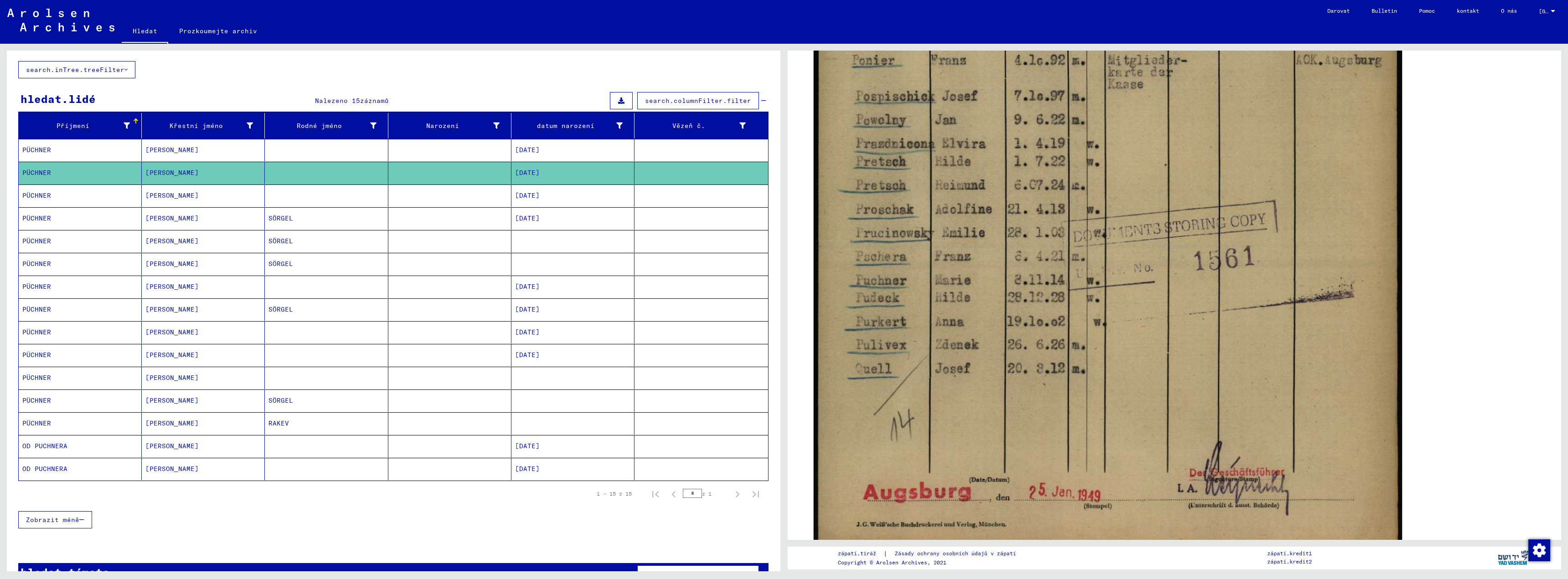
click at [39, 379] on font "PÜCHNER" at bounding box center [37, 377] width 29 height 8
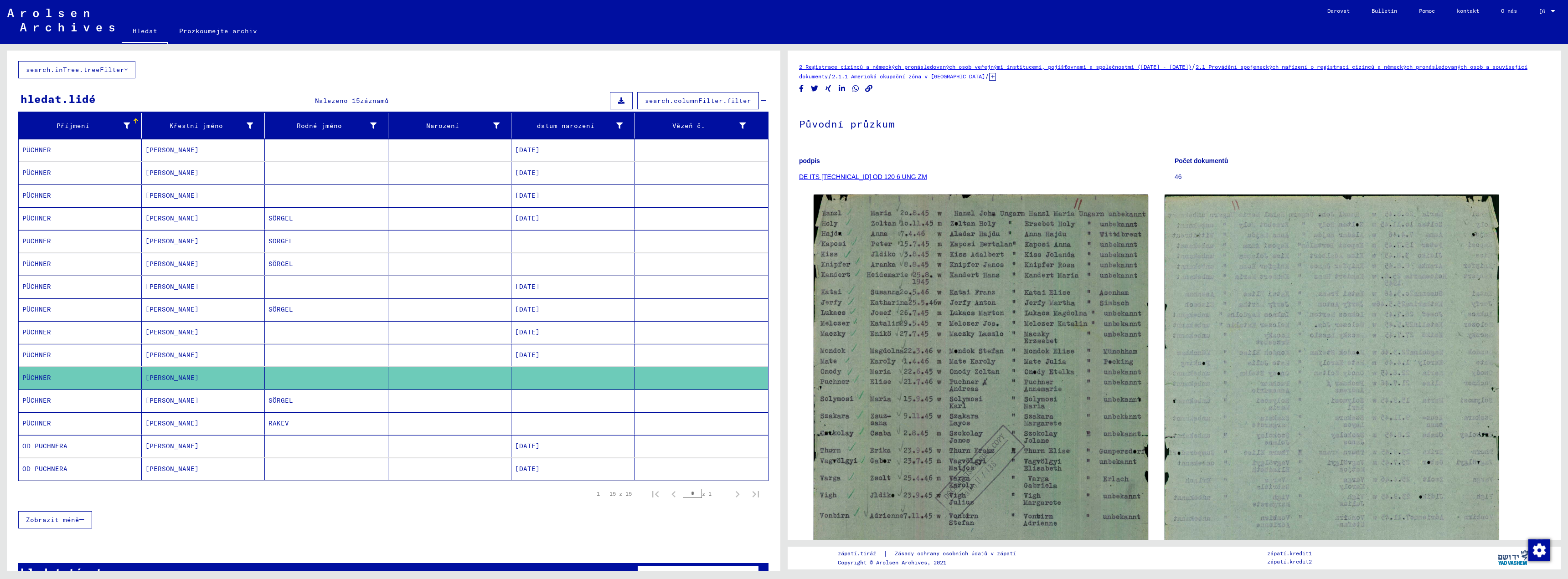
click at [34, 150] on font "PÜCHNER" at bounding box center [37, 150] width 29 height 8
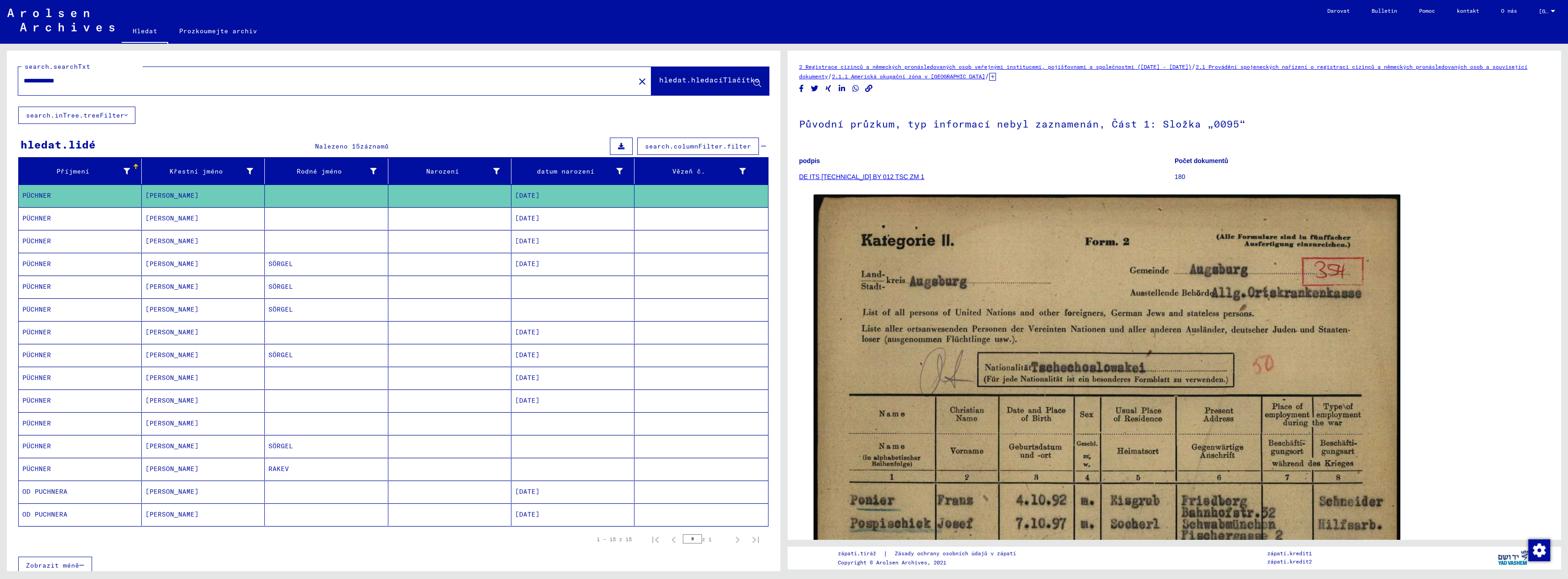
click at [284, 446] on font "SÖRGEL" at bounding box center [281, 445] width 24 height 8
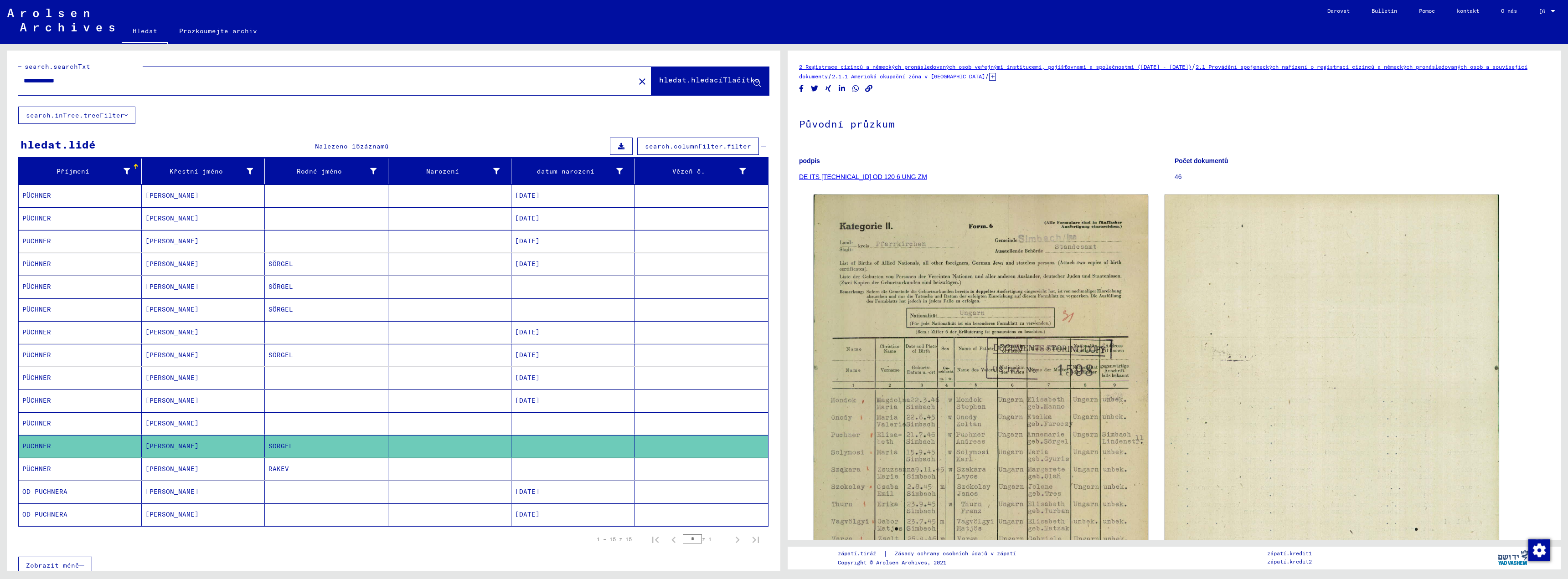
click at [26, 15] on img at bounding box center [61, 19] width 107 height 23
